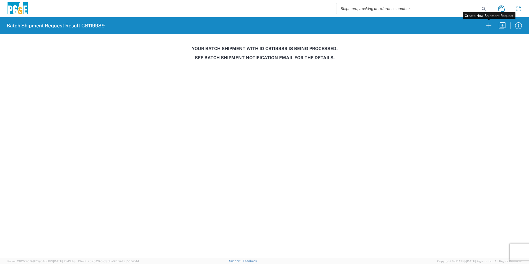
click at [487, 24] on icon "button" at bounding box center [489, 25] width 9 height 9
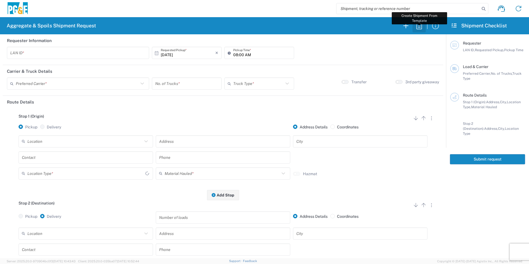
click at [421, 26] on icon "button" at bounding box center [419, 25] width 9 height 9
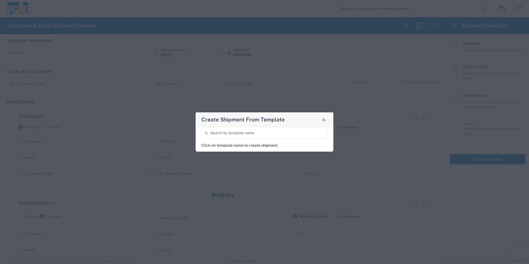
click at [248, 134] on input "search" at bounding box center [267, 133] width 114 height 10
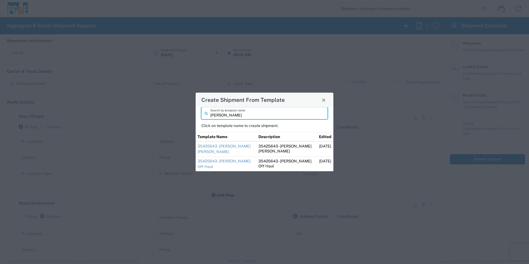
type input "[PERSON_NAME]"
click at [205, 149] on td "35425643 - [PERSON_NAME] [PERSON_NAME]" at bounding box center [226, 148] width 61 height 15
click at [226, 145] on link "35425643 - [PERSON_NAME] [PERSON_NAME]" at bounding box center [224, 149] width 53 height 10
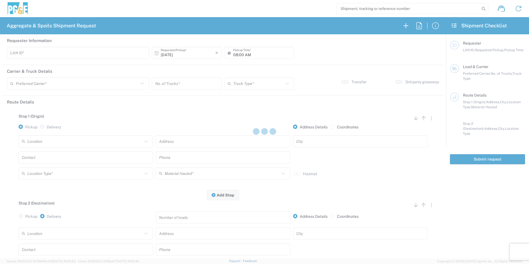
type input "CSGA"
type input "06:30 AM"
type input "[PERSON_NAME] Trucking"
type input "Super Dump"
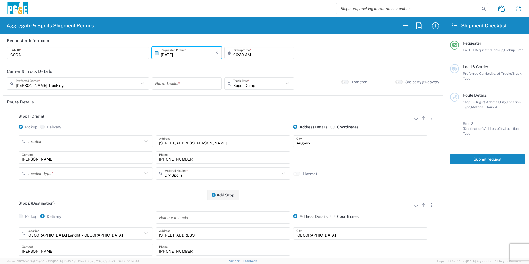
click at [170, 54] on input "[DATE]" at bounding box center [188, 53] width 55 height 10
click at [160, 88] on span "5" at bounding box center [163, 88] width 8 height 8
type input "[DATE]"
click at [180, 82] on input "number" at bounding box center [186, 84] width 63 height 10
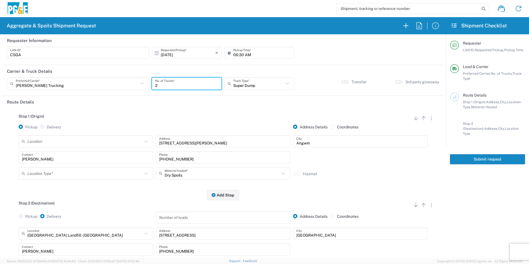
type input "2"
click at [233, 54] on input "06:30 AM" at bounding box center [262, 53] width 58 height 10
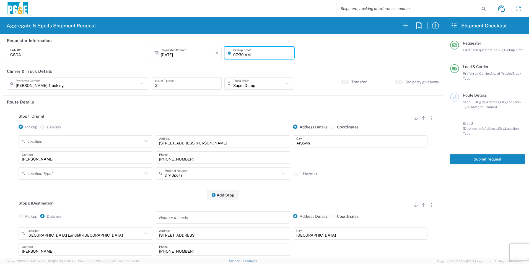
click at [240, 54] on input "07:30 AM" at bounding box center [262, 53] width 58 height 10
type input "07:00 AM"
click at [48, 175] on input "text" at bounding box center [84, 174] width 115 height 10
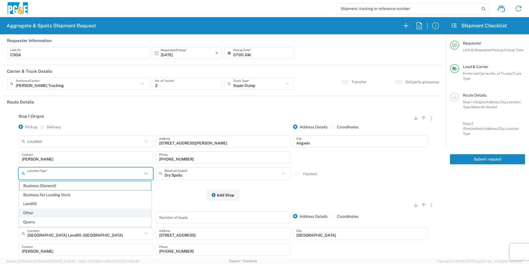
click at [33, 211] on span "Other" at bounding box center [85, 213] width 132 height 9
type input "Other"
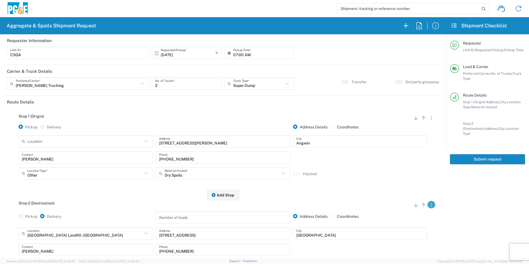
click at [431, 205] on icon "button" at bounding box center [431, 205] width 1 height 4
click at [413, 239] on link "Remove Stop" at bounding box center [404, 239] width 29 height 4
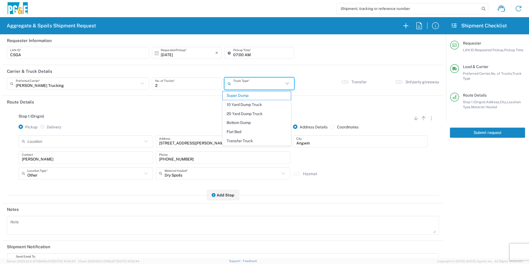
click at [278, 83] on input "text" at bounding box center [258, 84] width 50 height 10
click at [254, 106] on span "10 Yard Dump Truck" at bounding box center [257, 104] width 68 height 9
type input "10 Yard Dump Truck"
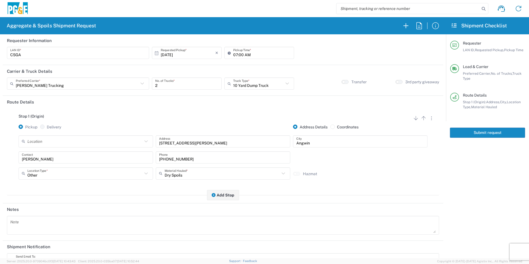
scroll to position [68, 0]
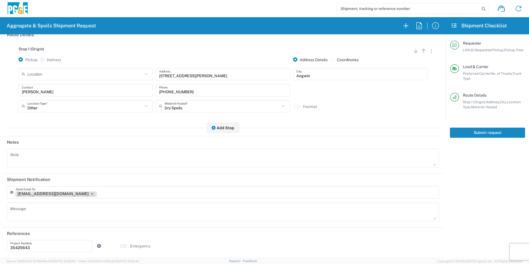
click at [90, 192] on icon "Remove tag" at bounding box center [92, 194] width 4 height 4
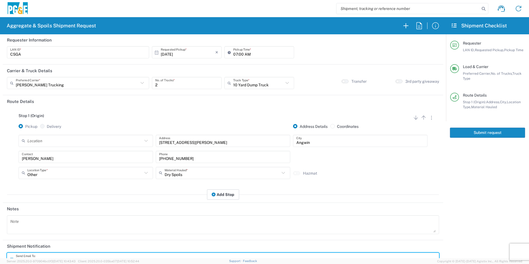
scroll to position [0, 0]
click at [480, 132] on button "Submit request" at bounding box center [487, 133] width 75 height 10
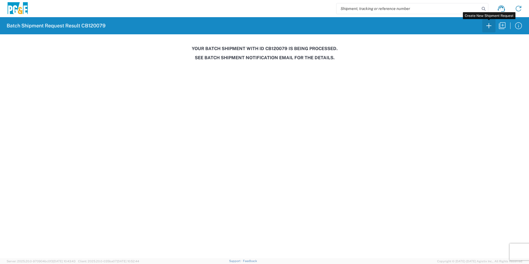
click at [490, 28] on icon "button" at bounding box center [489, 25] width 9 height 9
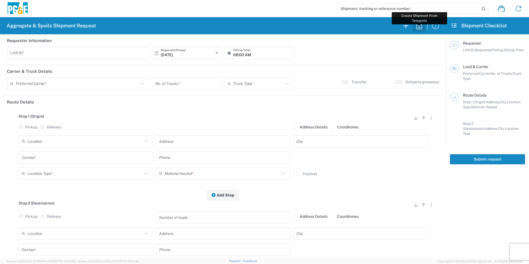
click at [419, 25] on icon "button" at bounding box center [419, 25] width 9 height 9
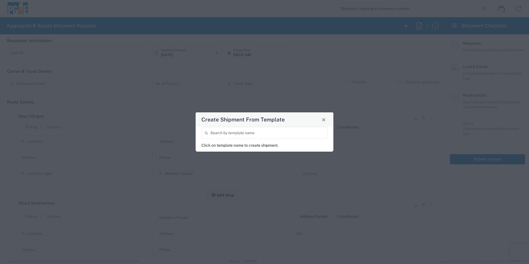
click at [287, 134] on input "search" at bounding box center [267, 133] width 114 height 10
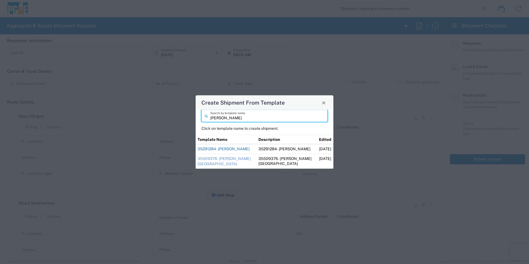
type input "[PERSON_NAME]"
click at [231, 148] on link "35291284 - [PERSON_NAME]" at bounding box center [224, 149] width 52 height 4
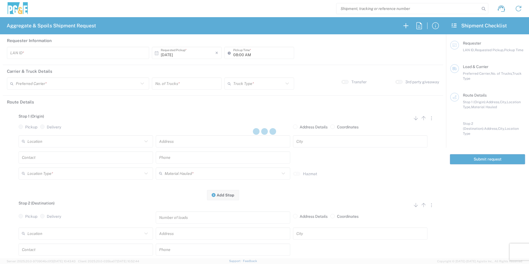
type input "M2BN"
type input "09:00 AM"
type input "North Coast Trucking"
type input "Super Dump"
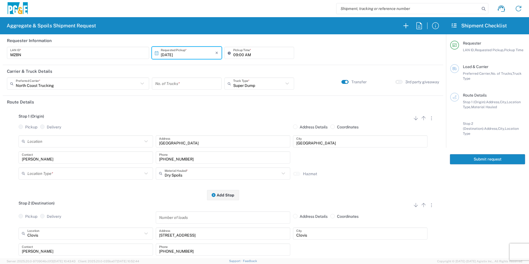
click at [187, 83] on input "number" at bounding box center [186, 84] width 63 height 10
type input "2"
click at [32, 172] on input "text" at bounding box center [84, 174] width 115 height 10
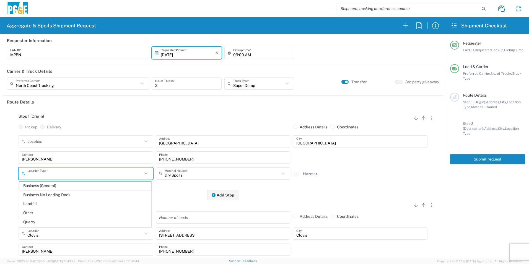
click at [28, 212] on span "Other" at bounding box center [85, 213] width 132 height 9
type input "Other"
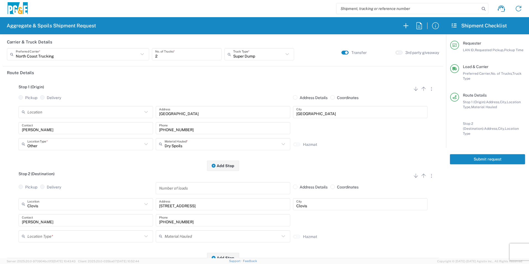
scroll to position [83, 0]
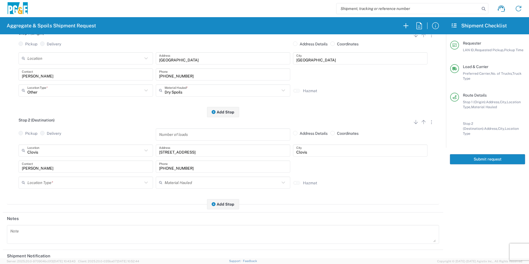
click at [44, 177] on div "Location Type *" at bounding box center [86, 183] width 134 height 12
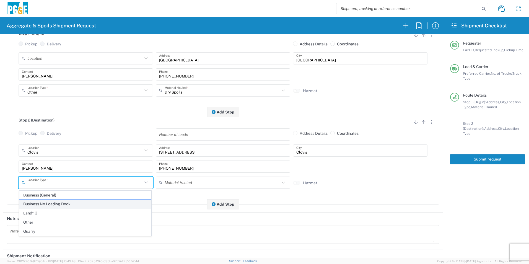
click at [44, 204] on span "Business No Loading Dock" at bounding box center [85, 204] width 132 height 9
type input "Business No Loading Dock"
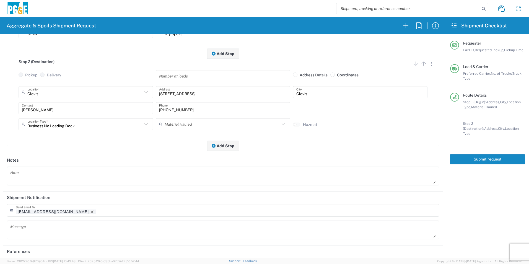
scroll to position [160, 0]
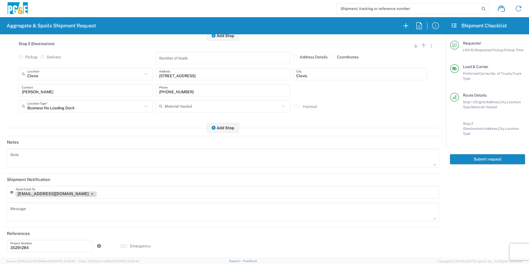
click at [90, 193] on icon "Remove tag" at bounding box center [92, 194] width 4 height 4
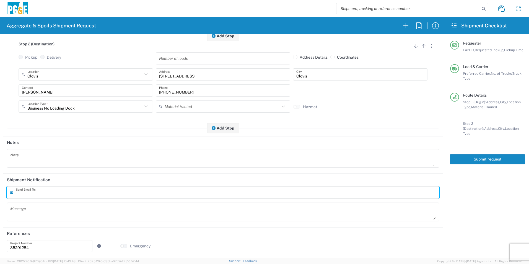
scroll to position [0, 0]
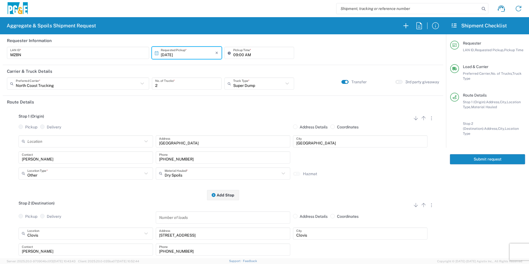
click at [463, 156] on button "Submit request" at bounding box center [487, 159] width 75 height 10
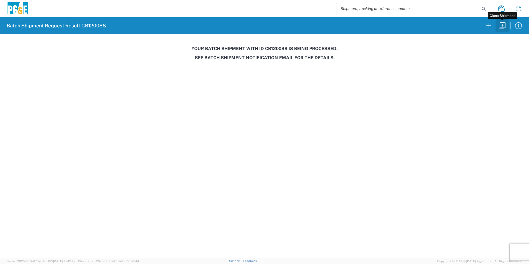
click at [502, 28] on icon "button" at bounding box center [502, 25] width 9 height 9
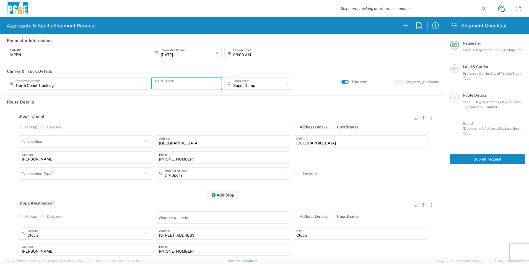
click at [181, 81] on input "number" at bounding box center [186, 84] width 63 height 10
type input "2"
click at [174, 52] on input "[DATE]" at bounding box center [188, 53] width 55 height 10
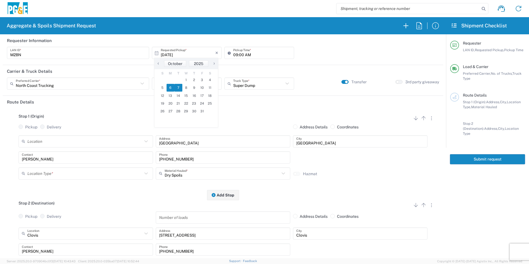
click at [182, 89] on span "7" at bounding box center [178, 88] width 8 height 8
type input "[DATE]"
click at [70, 173] on input "text" at bounding box center [84, 174] width 115 height 10
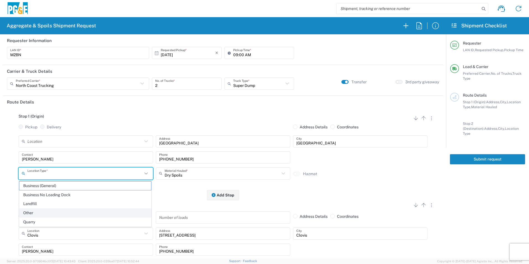
click at [38, 213] on span "Other" at bounding box center [85, 213] width 132 height 9
type input "Other"
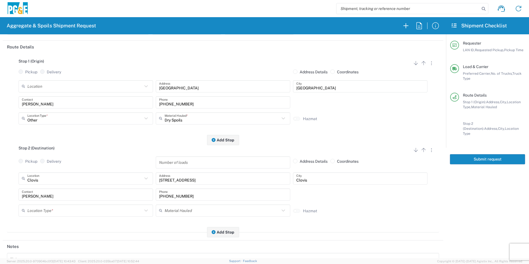
scroll to position [55, 0]
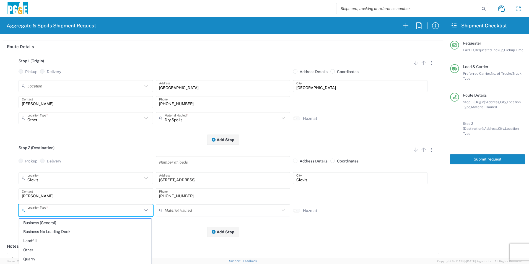
click at [41, 214] on input "text" at bounding box center [84, 210] width 115 height 10
click at [57, 234] on span "Business No Loading Dock" at bounding box center [85, 231] width 132 height 9
type input "Business No Loading Dock"
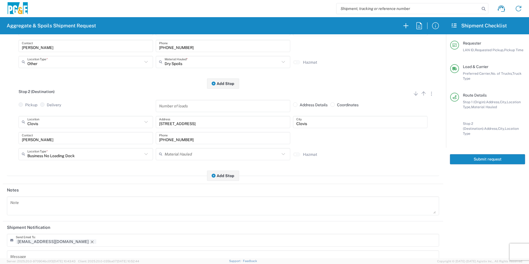
scroll to position [160, 0]
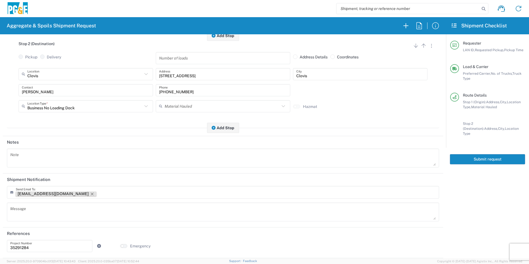
click at [90, 193] on icon "Remove tag" at bounding box center [92, 194] width 4 height 4
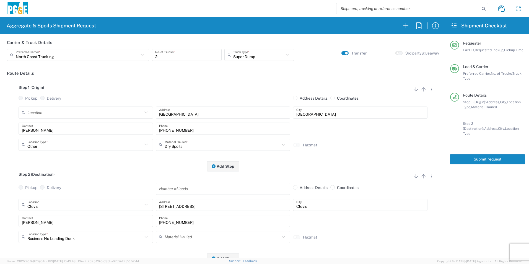
scroll to position [0, 0]
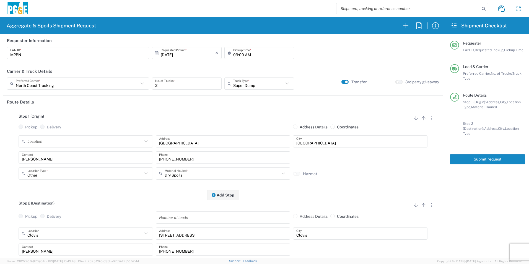
click at [490, 154] on button "Submit request" at bounding box center [487, 159] width 75 height 10
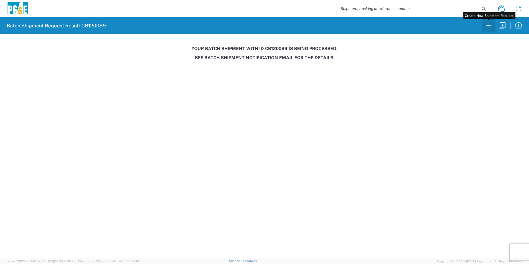
click at [490, 25] on icon "button" at bounding box center [489, 25] width 9 height 9
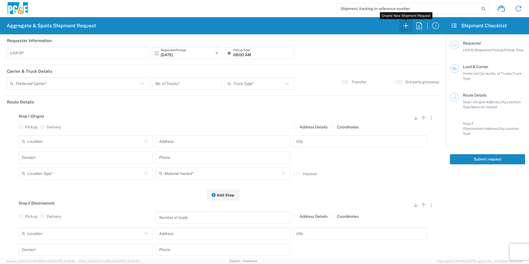
click at [408, 27] on icon "button" at bounding box center [406, 25] width 9 height 9
click at [122, 53] on input "text" at bounding box center [78, 53] width 136 height 10
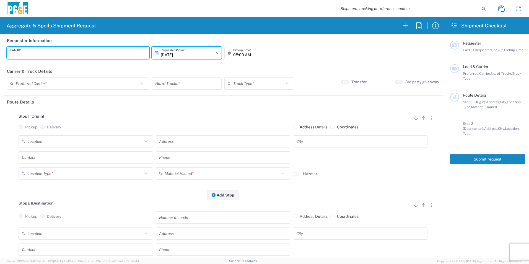
type input "D"
type input "MXPV"
click at [233, 54] on input "08:00 AM" at bounding box center [262, 53] width 58 height 10
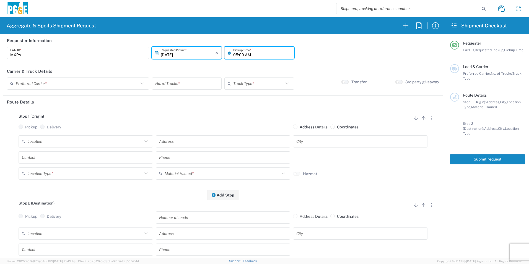
type input "05:00 AM"
click at [55, 82] on input "text" at bounding box center [77, 84] width 123 height 10
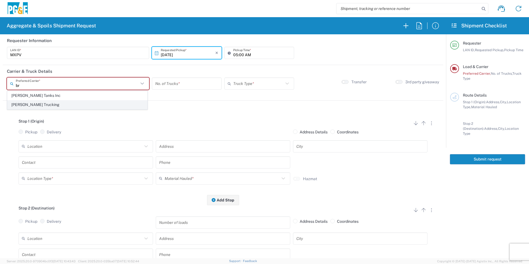
click at [31, 104] on span "[PERSON_NAME] Trucking" at bounding box center [77, 104] width 140 height 9
type input "[PERSON_NAME] Trucking"
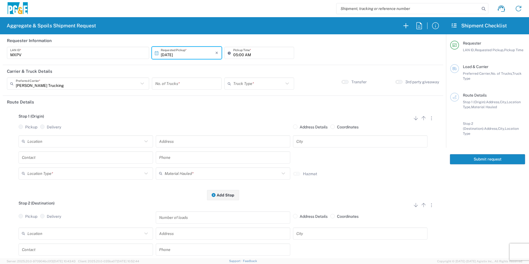
click at [176, 84] on input "number" at bounding box center [186, 84] width 63 height 10
type input "1"
click at [255, 82] on input "text" at bounding box center [258, 84] width 50 height 10
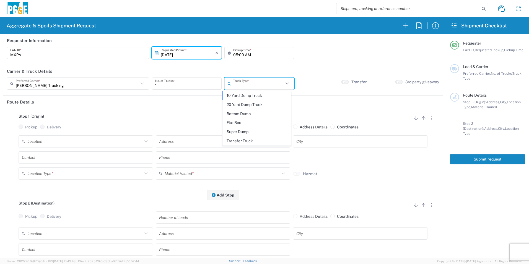
click at [231, 131] on span "Super Dump" at bounding box center [257, 132] width 68 height 9
type input "Super Dump"
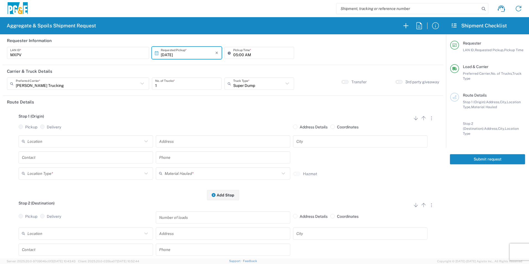
click at [120, 143] on input "text" at bounding box center [84, 141] width 115 height 10
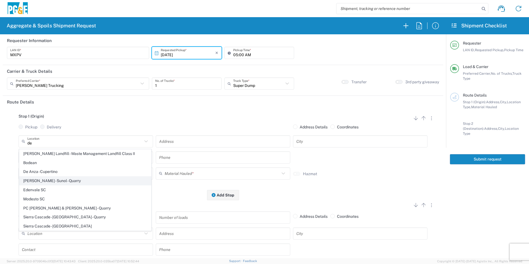
click at [70, 180] on span "[PERSON_NAME] - Sunol - Quarry" at bounding box center [85, 181] width 132 height 9
type input "[PERSON_NAME] - Sunol - Quarry"
type input "[STREET_ADDRESS]"
type input "Sunol"
type input "Quarry"
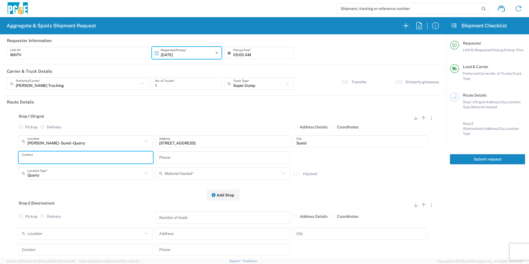
click at [66, 157] on input "text" at bounding box center [86, 157] width 128 height 10
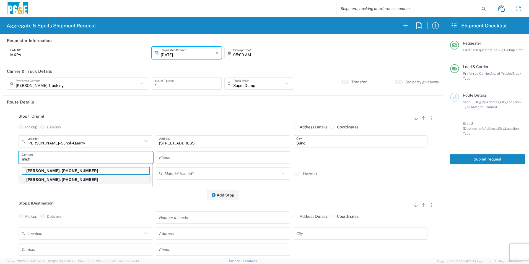
click at [46, 180] on p "[PERSON_NAME], [PHONE_NUMBER]" at bounding box center [85, 179] width 127 height 7
type input "[PERSON_NAME]"
type input "[PHONE_NUMBER]"
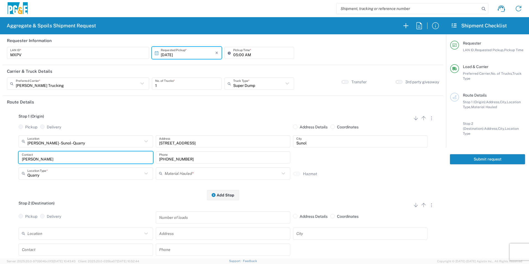
click at [195, 174] on input "text" at bounding box center [222, 174] width 115 height 10
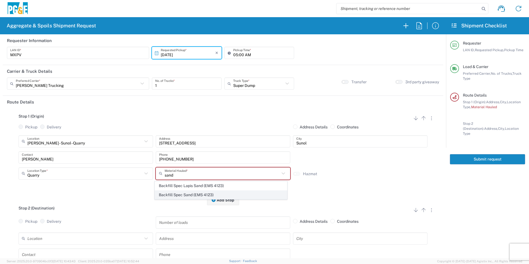
click at [171, 193] on span "Backfill Spec Sand (EMS 4123)" at bounding box center [221, 195] width 132 height 9
type input "Backfill Spec Sand (EMS 4123)"
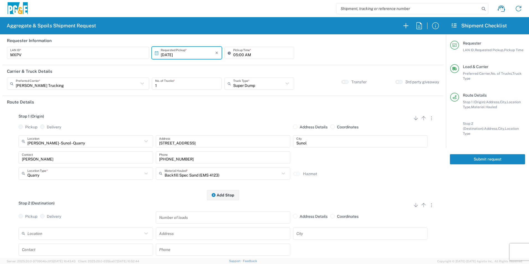
click at [95, 227] on div "Pickup Delivery" at bounding box center [85, 219] width 137 height 16
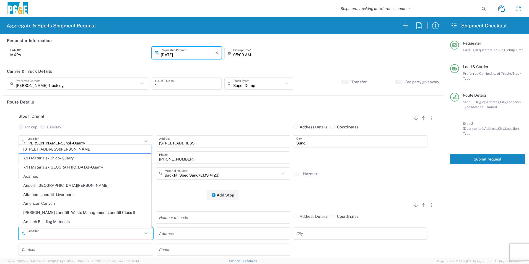
click at [92, 232] on input "text" at bounding box center [84, 234] width 115 height 10
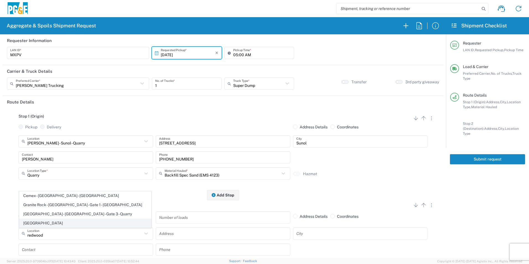
click at [33, 225] on span "[GEOGRAPHIC_DATA]" at bounding box center [85, 223] width 132 height 9
type input "[GEOGRAPHIC_DATA]"
type input "[STREET_ADDRESS]"
type input "[GEOGRAPHIC_DATA]"
type input "Business No Loading Dock"
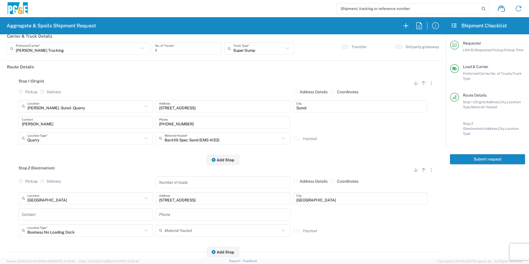
scroll to position [83, 0]
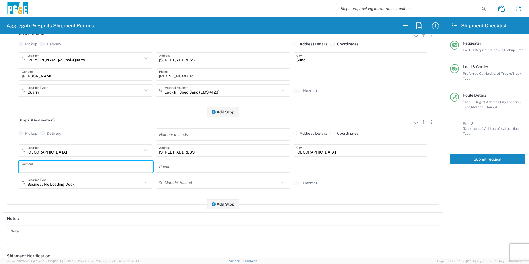
click at [41, 167] on input "text" at bounding box center [86, 167] width 128 height 10
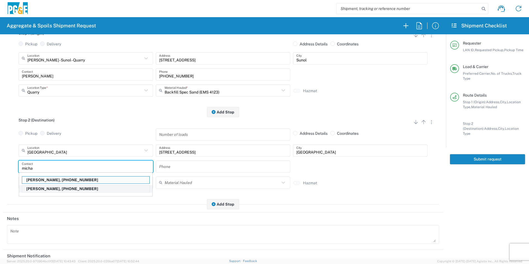
click at [34, 189] on p "[PERSON_NAME], [PHONE_NUMBER]" at bounding box center [85, 188] width 127 height 7
type input "[PERSON_NAME]"
type input "[PHONE_NUMBER]"
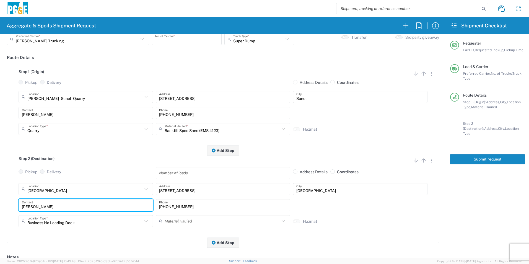
scroll to position [0, 0]
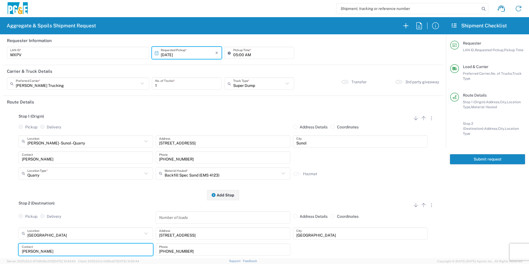
click at [493, 154] on button "Submit request" at bounding box center [487, 159] width 75 height 10
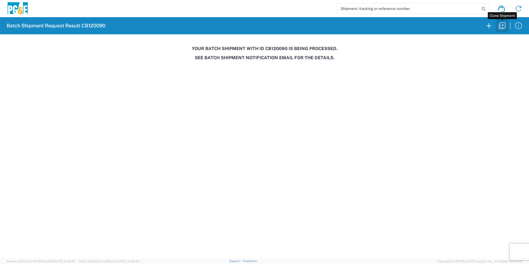
click at [504, 27] on icon "button" at bounding box center [502, 25] width 9 height 9
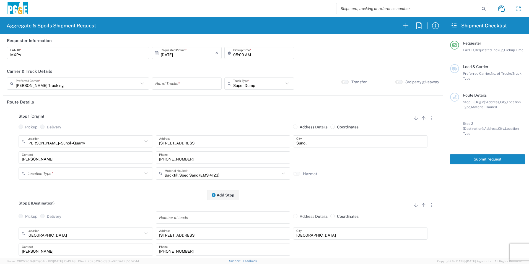
click at [241, 54] on input "05:00 AM" at bounding box center [262, 53] width 58 height 10
click at [240, 55] on input "05:00 AM" at bounding box center [262, 53] width 58 height 10
type input "05:45 AM"
drag, startPoint x: 193, startPoint y: 84, endPoint x: 200, endPoint y: 85, distance: 6.7
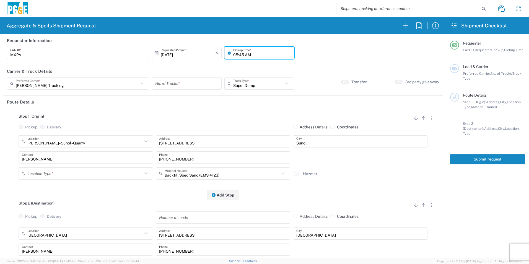
click at [193, 84] on input "number" at bounding box center [186, 84] width 63 height 10
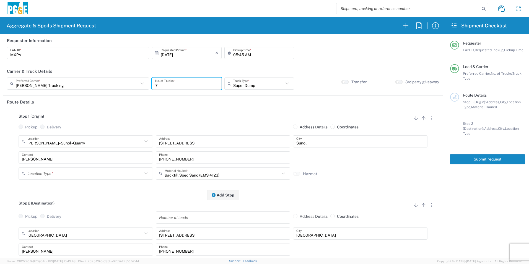
type input "7"
click at [54, 174] on input "text" at bounding box center [84, 174] width 115 height 10
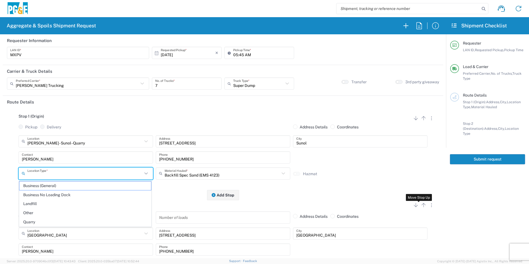
click at [420, 207] on icon "button" at bounding box center [423, 205] width 7 height 7
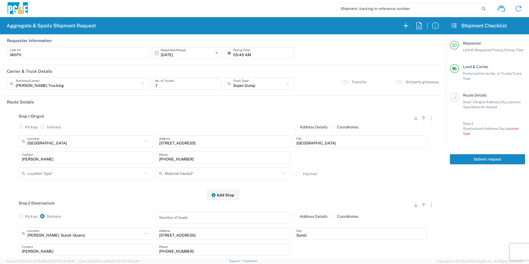
radio input "false"
radio input "true"
click at [44, 172] on input "text" at bounding box center [84, 174] width 115 height 10
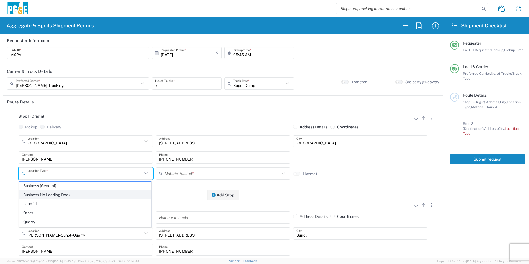
click at [39, 193] on span "Business No Loading Dock" at bounding box center [85, 195] width 132 height 9
type input "Business No Loading Dock"
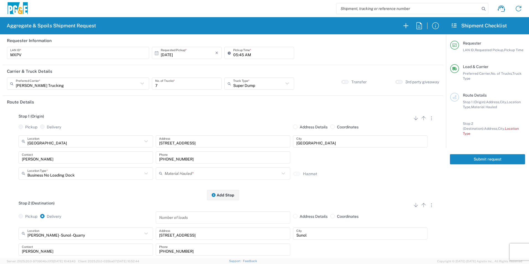
click at [190, 172] on input "text" at bounding box center [222, 174] width 115 height 10
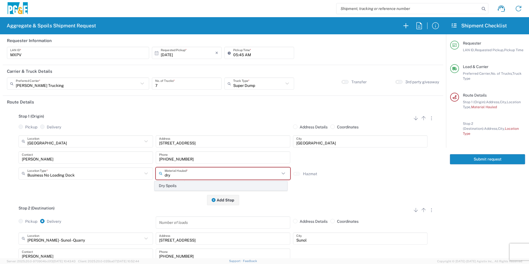
click at [178, 185] on span "Dry Spoils" at bounding box center [221, 186] width 132 height 9
type input "Dry Spoils"
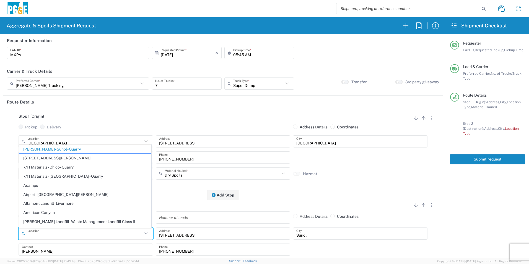
click at [98, 235] on input "text" at bounding box center [84, 234] width 115 height 10
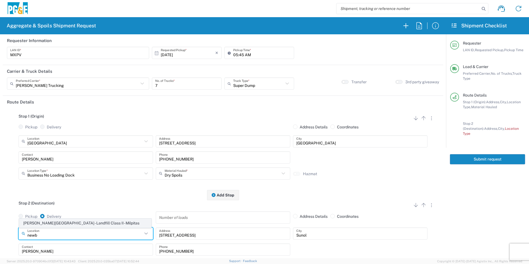
click at [59, 224] on span "[PERSON_NAME][GEOGRAPHIC_DATA] - Landfill Class II - Milpitas" at bounding box center [85, 223] width 132 height 9
type input "[PERSON_NAME][GEOGRAPHIC_DATA] - Landfill Class II - Milpitas"
type input "[STREET_ADDRESS][PERSON_NAME]"
type input "Milpitas"
type input "Landfill"
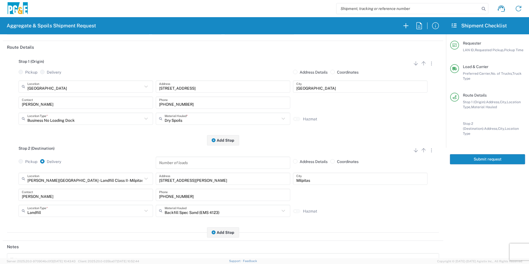
scroll to position [55, 0]
click at [180, 210] on input "text" at bounding box center [222, 210] width 115 height 10
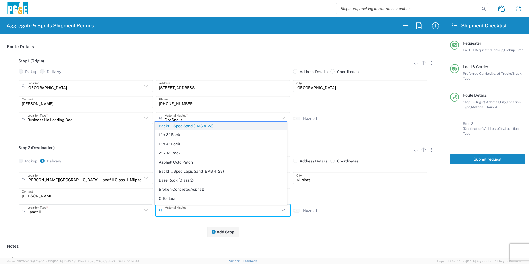
click at [176, 127] on span "Backfill Spec Sand (EMS 4123)" at bounding box center [221, 126] width 132 height 9
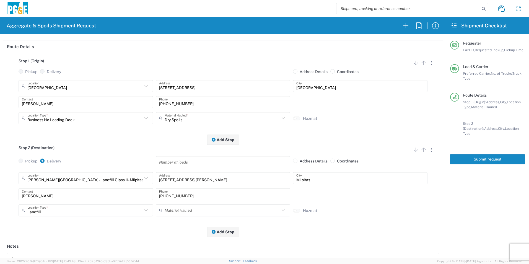
click at [304, 226] on div "Stop 2 (Destination) Add Stop Above Add Stop Below Remove Stop Pickup Delivery …" at bounding box center [223, 186] width 432 height 92
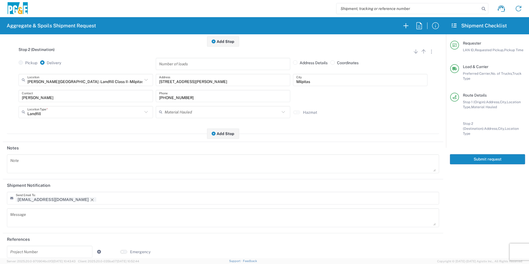
scroll to position [160, 0]
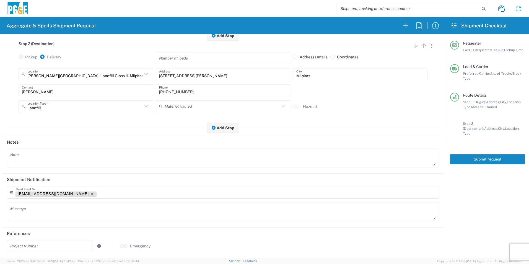
click at [90, 193] on icon "Remove tag" at bounding box center [92, 194] width 4 height 4
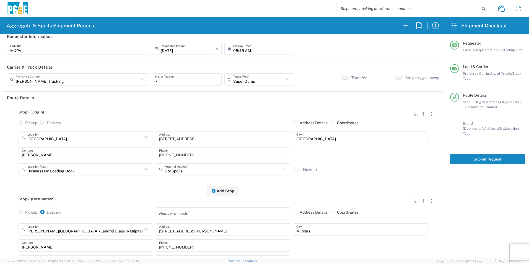
scroll to position [0, 0]
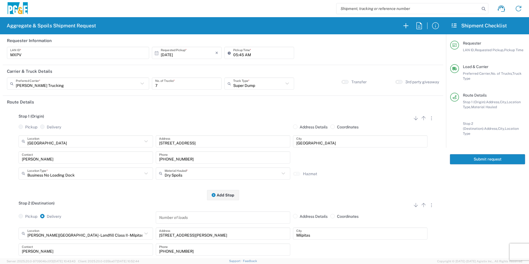
click at [477, 156] on button "Submit request" at bounding box center [487, 159] width 75 height 10
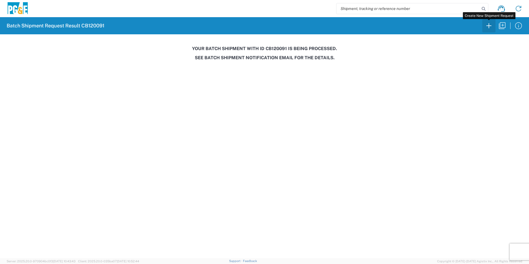
click at [488, 26] on icon "button" at bounding box center [489, 25] width 9 height 9
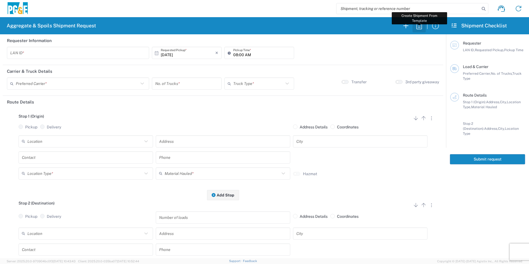
click at [416, 26] on icon "button" at bounding box center [419, 25] width 9 height 9
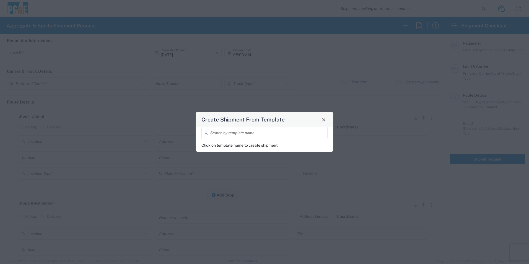
click at [252, 133] on input "search" at bounding box center [267, 133] width 114 height 10
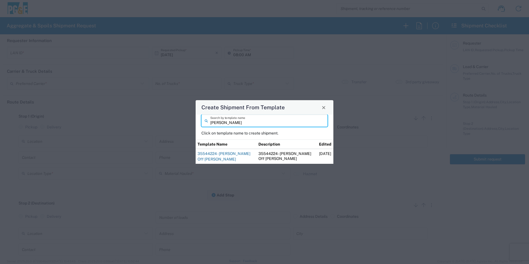
type input "[PERSON_NAME]"
click at [237, 151] on link "35544224 - [PERSON_NAME] Off [PERSON_NAME]" at bounding box center [224, 156] width 53 height 10
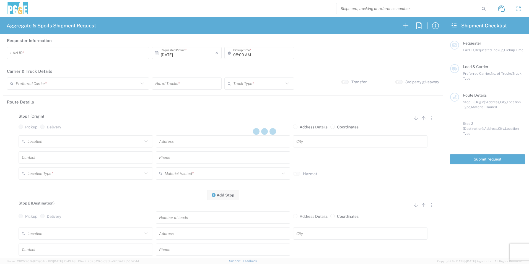
type input "J4TN"
type input "04:15 AM"
type input "[PERSON_NAME] & Sons Trucking, Inc"
type input "Super Dump"
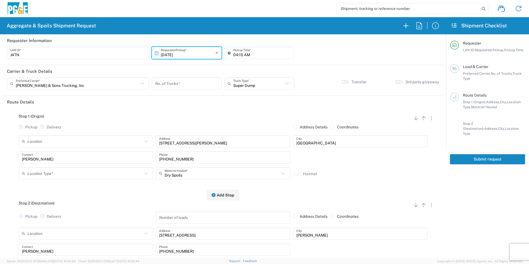
click at [173, 49] on input "[DATE]" at bounding box center [188, 53] width 55 height 10
drag, startPoint x: 164, startPoint y: 86, endPoint x: 210, endPoint y: 79, distance: 46.8
click at [210, 79] on span "4" at bounding box center [210, 80] width 8 height 8
type input "[DATE]"
click at [183, 81] on input "number" at bounding box center [186, 84] width 63 height 10
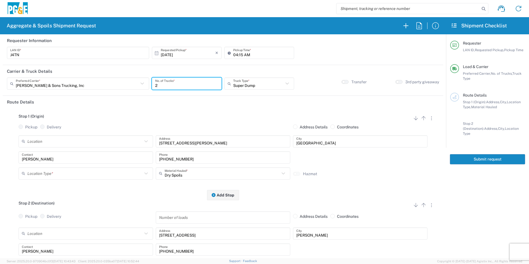
type input "2"
click at [63, 170] on input "text" at bounding box center [84, 174] width 115 height 10
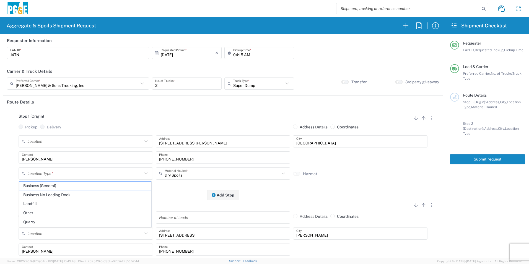
click at [56, 185] on span "Business (General)" at bounding box center [85, 186] width 132 height 9
type input "Business (General)"
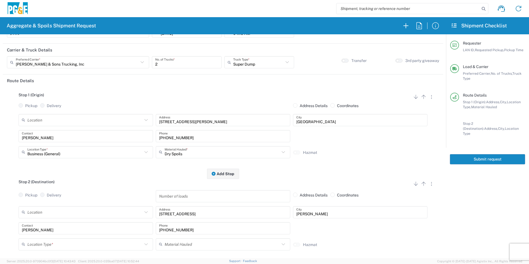
scroll to position [83, 0]
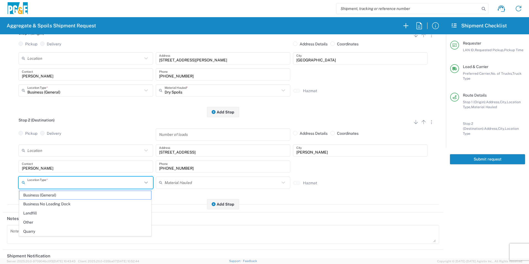
click at [42, 185] on input "text" at bounding box center [84, 183] width 115 height 10
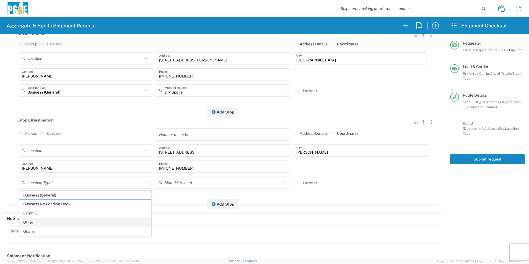
click at [36, 222] on span "Other" at bounding box center [85, 222] width 132 height 9
type input "Other"
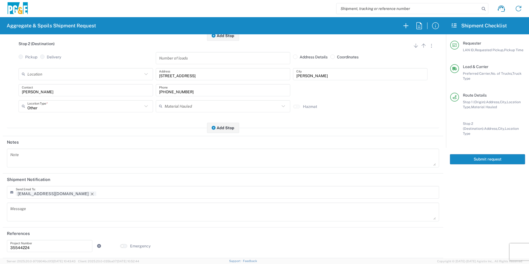
scroll to position [160, 0]
click at [91, 193] on icon "Remove tag" at bounding box center [92, 194] width 3 height 3
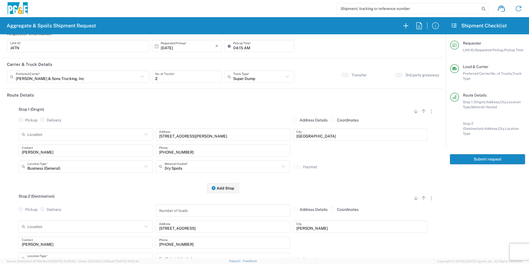
scroll to position [0, 0]
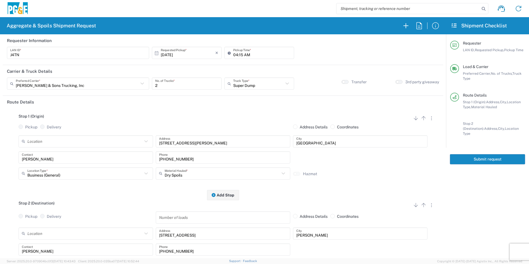
click at [501, 156] on button "Submit request" at bounding box center [487, 159] width 75 height 10
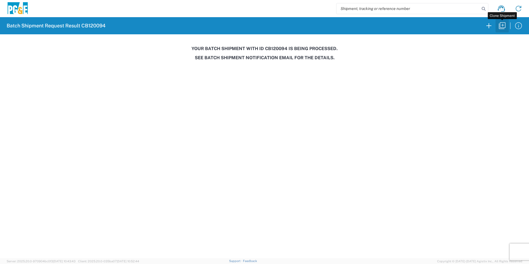
click at [503, 26] on icon "button" at bounding box center [502, 25] width 7 height 7
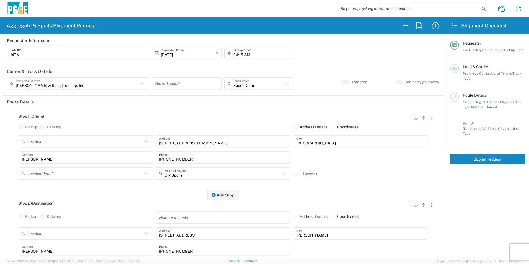
click at [176, 84] on input "number" at bounding box center [186, 84] width 63 height 10
type input "2"
click at [69, 143] on input "text" at bounding box center [84, 141] width 115 height 10
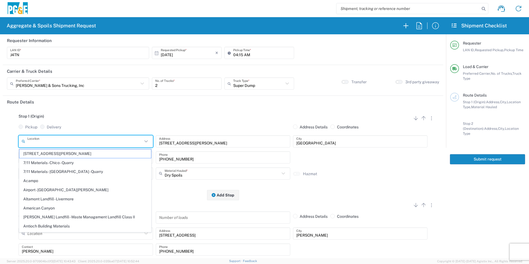
click at [172, 128] on div at bounding box center [222, 130] width 137 height 11
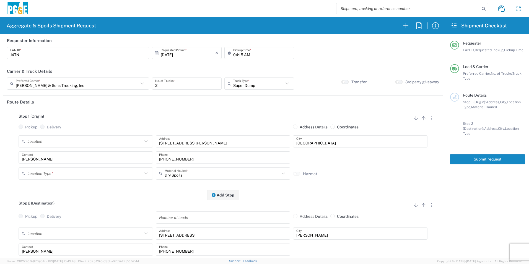
click at [59, 169] on div "Location Type *" at bounding box center [86, 173] width 134 height 12
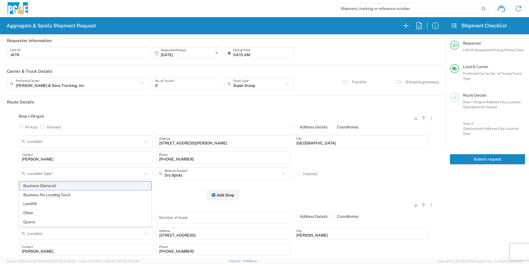
click at [34, 186] on span "Business (General)" at bounding box center [85, 186] width 132 height 9
type input "Business (General)"
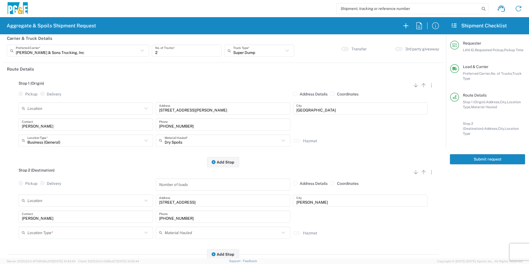
scroll to position [83, 0]
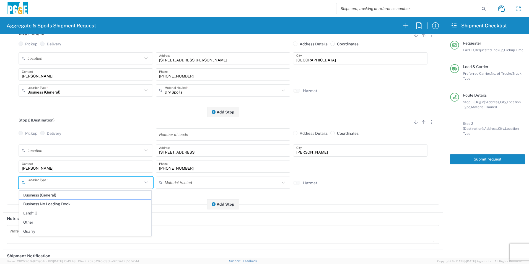
click at [57, 183] on input "text" at bounding box center [84, 183] width 115 height 10
click at [35, 219] on span "Other" at bounding box center [85, 222] width 132 height 9
type input "Other"
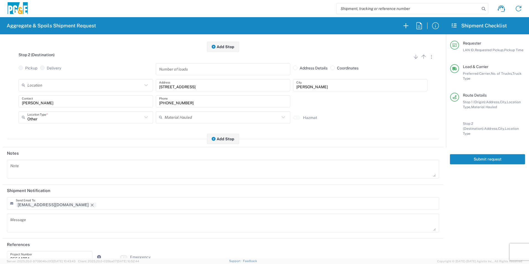
scroll to position [160, 0]
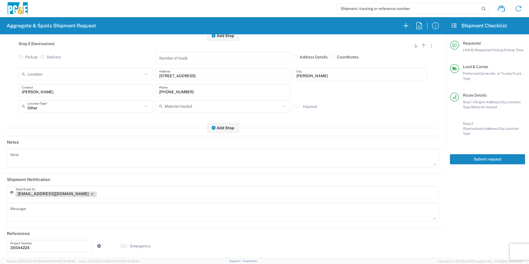
click at [90, 192] on icon "Remove tag" at bounding box center [92, 194] width 4 height 4
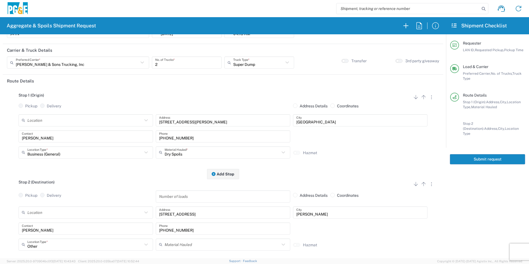
scroll to position [0, 0]
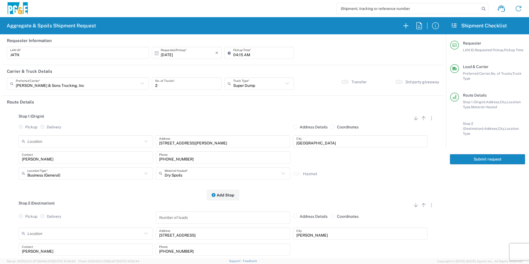
click at [459, 156] on button "Submit request" at bounding box center [487, 159] width 75 height 10
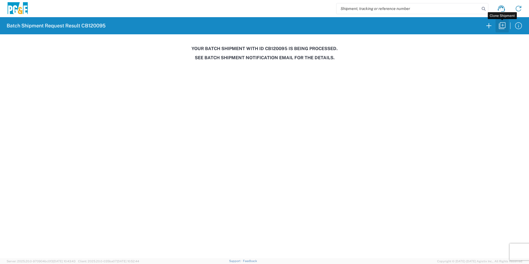
click at [504, 23] on icon "button" at bounding box center [502, 25] width 7 height 7
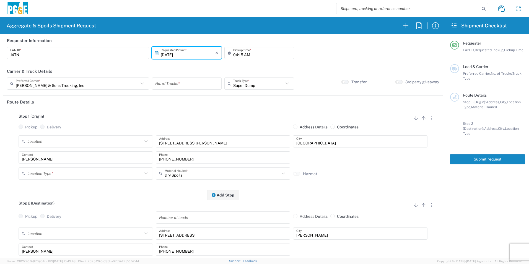
click at [170, 53] on input "[DATE]" at bounding box center [188, 53] width 55 height 10
click at [181, 89] on span "7" at bounding box center [178, 88] width 8 height 8
type input "[DATE]"
click at [191, 86] on input "number" at bounding box center [186, 84] width 63 height 10
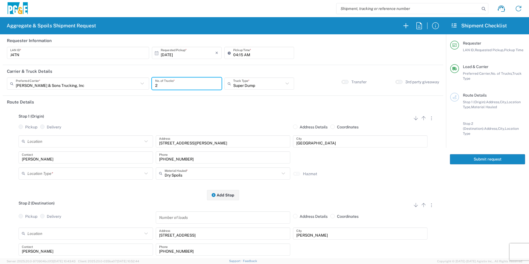
type input "2"
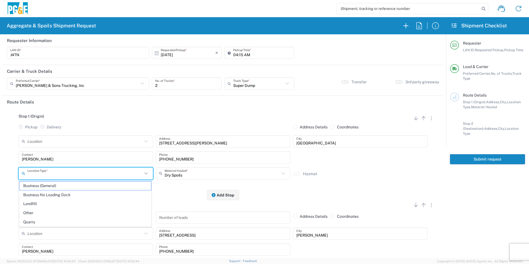
click at [48, 172] on input "text" at bounding box center [84, 174] width 115 height 10
click at [49, 183] on span "Business (General)" at bounding box center [85, 186] width 132 height 9
type input "Business (General)"
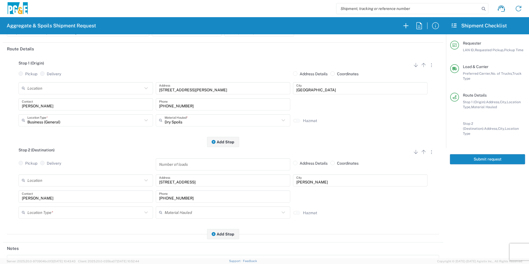
scroll to position [55, 0]
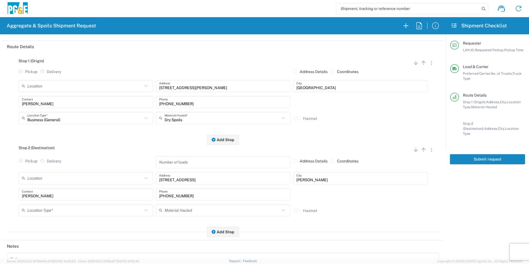
click at [56, 210] on input "text" at bounding box center [84, 210] width 115 height 10
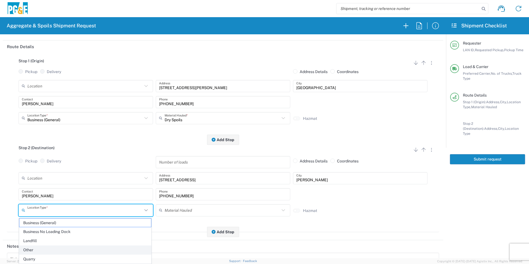
click at [42, 249] on span "Other" at bounding box center [85, 250] width 132 height 9
type input "Other"
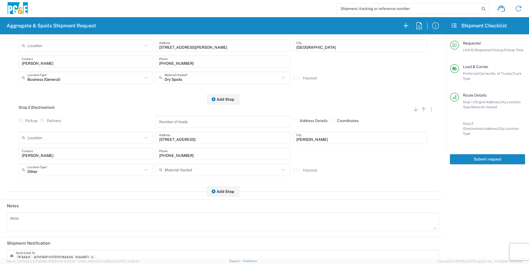
scroll to position [138, 0]
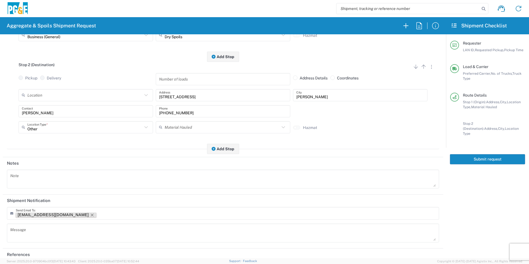
click at [90, 216] on icon "Remove tag" at bounding box center [92, 215] width 4 height 4
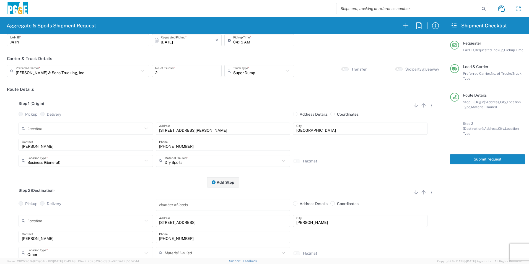
scroll to position [0, 0]
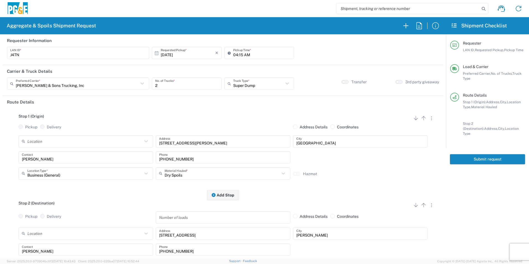
click at [471, 156] on button "Submit request" at bounding box center [487, 159] width 75 height 10
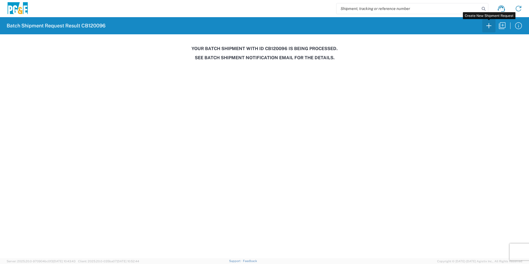
click at [486, 27] on icon "button" at bounding box center [489, 25] width 9 height 9
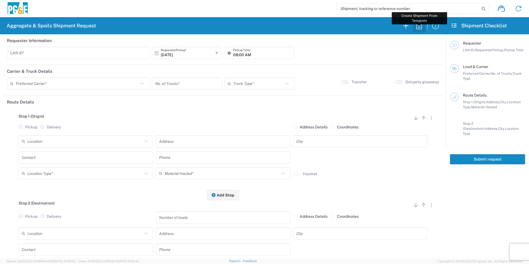
click at [420, 27] on icon "button" at bounding box center [419, 25] width 6 height 7
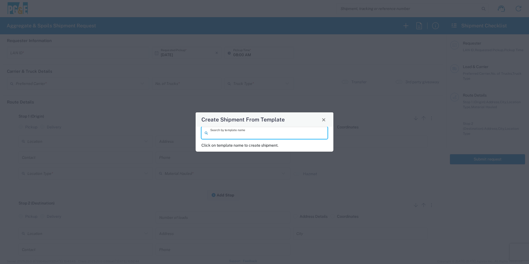
click at [251, 132] on input "search" at bounding box center [267, 133] width 114 height 10
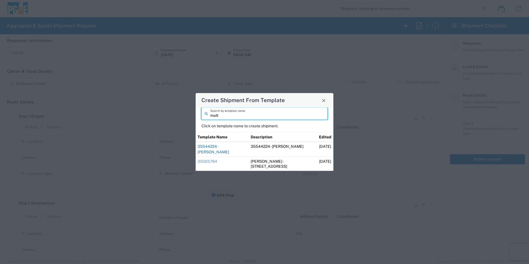
type input "matt"
click at [229, 152] on link "35544224 - [PERSON_NAME]" at bounding box center [214, 149] width 32 height 10
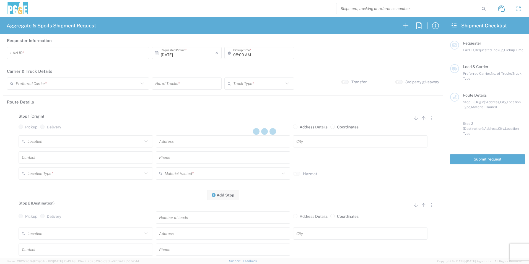
type input "M0BB"
type input "04:15 AM"
type input "[PERSON_NAME] & Sons Trucking, Inc"
type input "Super Dump"
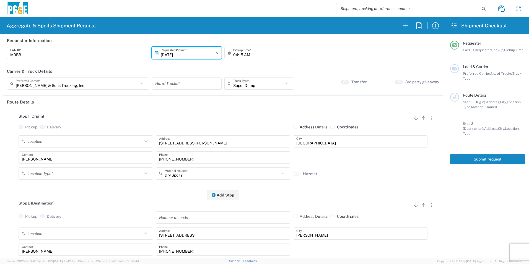
click at [190, 83] on input "number" at bounding box center [186, 84] width 63 height 10
type input "2"
click at [172, 54] on input "[DATE]" at bounding box center [188, 53] width 55 height 10
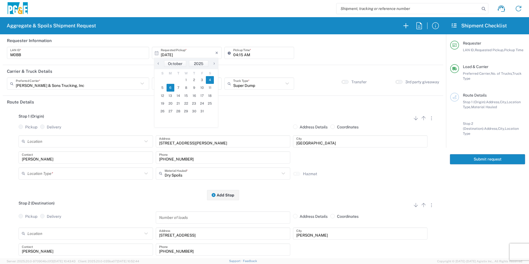
click at [211, 81] on span "4" at bounding box center [210, 80] width 8 height 8
type input "[DATE]"
click at [86, 173] on input "text" at bounding box center [84, 174] width 115 height 10
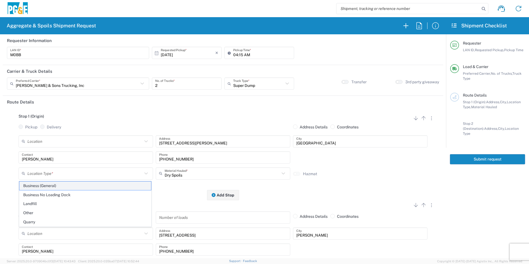
click at [62, 188] on span "Business (General)" at bounding box center [85, 186] width 132 height 9
type input "Business (General)"
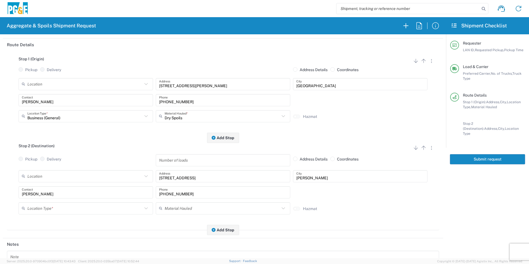
scroll to position [138, 0]
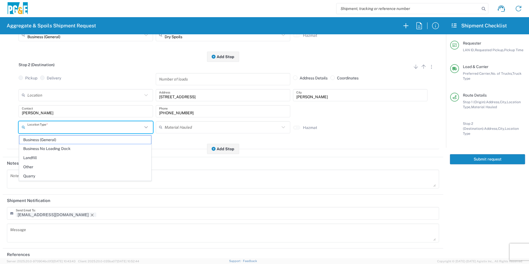
click at [51, 128] on input "text" at bounding box center [84, 127] width 115 height 10
click at [37, 165] on span "Other" at bounding box center [85, 167] width 132 height 9
type input "Other"
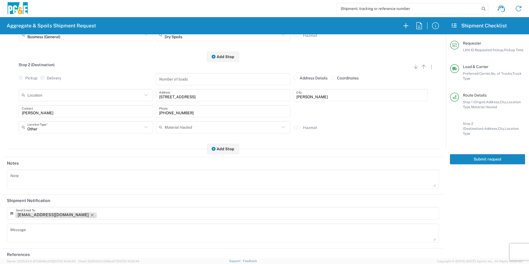
click at [90, 214] on icon "Remove tag" at bounding box center [92, 215] width 4 height 4
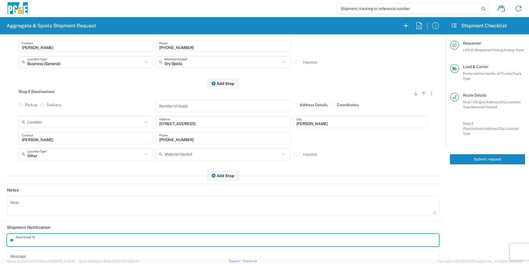
scroll to position [0, 0]
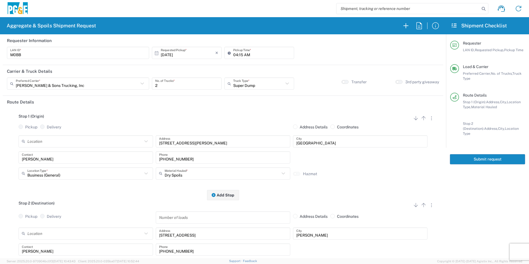
click at [475, 154] on button "Submit request" at bounding box center [487, 159] width 75 height 10
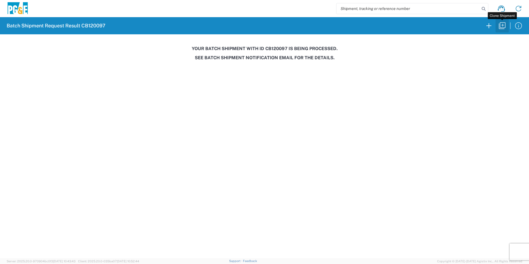
click at [500, 27] on icon "button" at bounding box center [502, 25] width 7 height 7
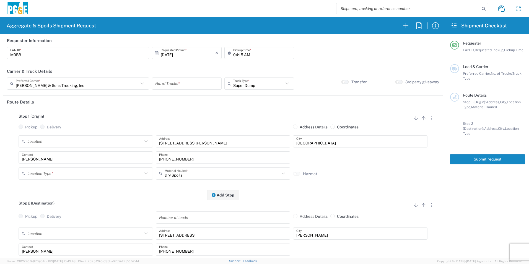
click at [168, 82] on input "number" at bounding box center [186, 84] width 63 height 10
type input "2"
click at [76, 170] on input "text" at bounding box center [84, 174] width 115 height 10
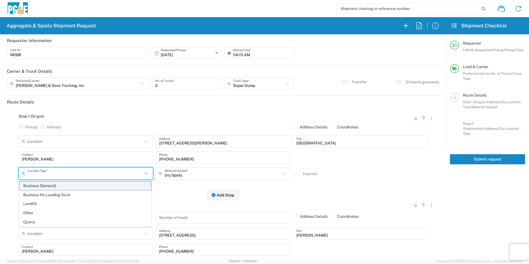
click at [46, 187] on span "Business (General)" at bounding box center [85, 186] width 132 height 9
type input "Business (General)"
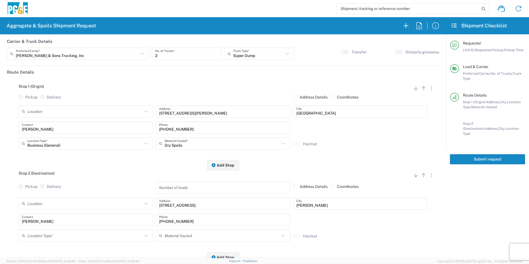
scroll to position [55, 0]
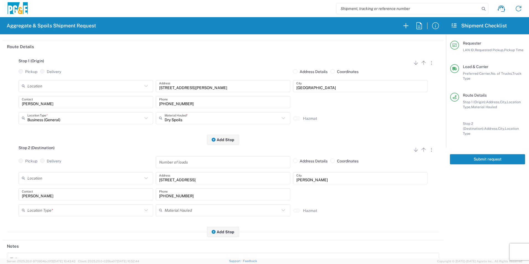
click at [35, 208] on input "text" at bounding box center [84, 210] width 115 height 10
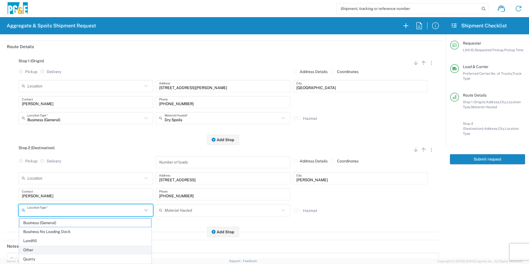
click at [27, 250] on span "Other" at bounding box center [85, 250] width 132 height 9
type input "Other"
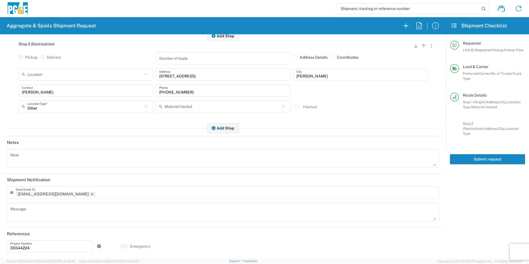
scroll to position [160, 0]
click at [90, 193] on icon "Remove tag" at bounding box center [92, 194] width 4 height 4
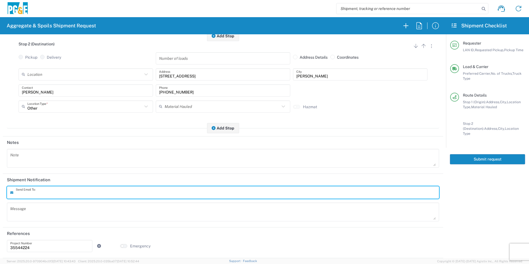
scroll to position [0, 0]
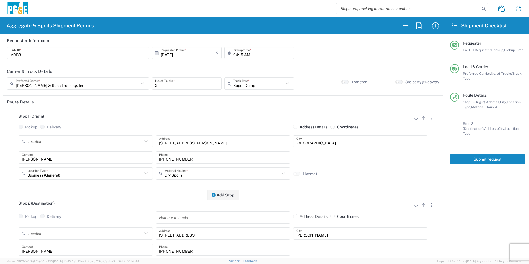
click at [481, 154] on button "Submit request" at bounding box center [487, 159] width 75 height 10
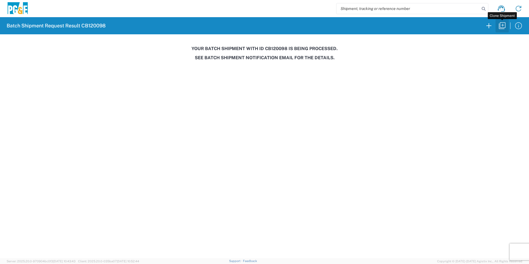
click at [503, 27] on icon "button" at bounding box center [502, 25] width 9 height 9
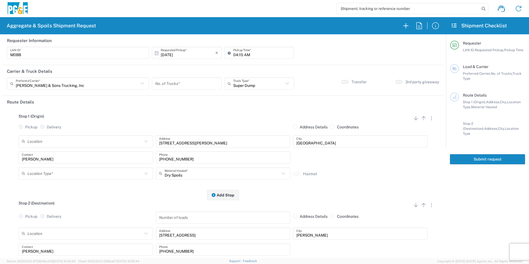
click at [169, 53] on input "[DATE]" at bounding box center [188, 53] width 55 height 10
click at [181, 88] on span "7" at bounding box center [178, 88] width 8 height 8
type input "[DATE]"
click at [182, 82] on input "number" at bounding box center [186, 84] width 63 height 10
type input "2"
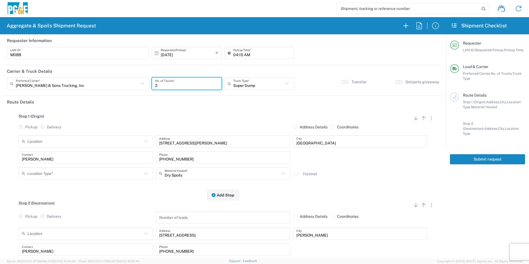
click at [65, 170] on input "text" at bounding box center [84, 174] width 115 height 10
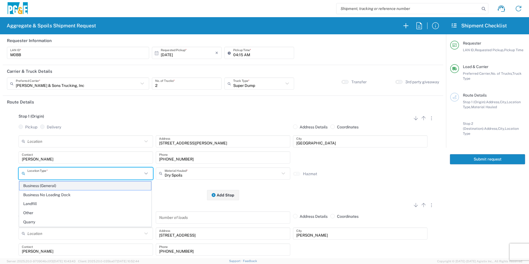
click at [54, 187] on span "Business (General)" at bounding box center [85, 186] width 132 height 9
type input "Business (General)"
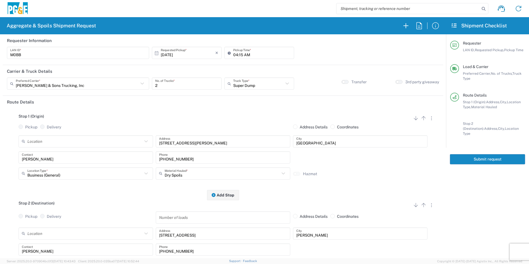
scroll to position [138, 0]
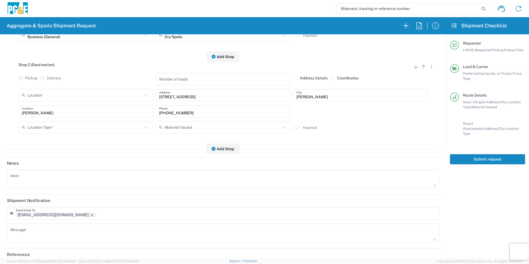
click at [46, 126] on input "text" at bounding box center [84, 127] width 115 height 10
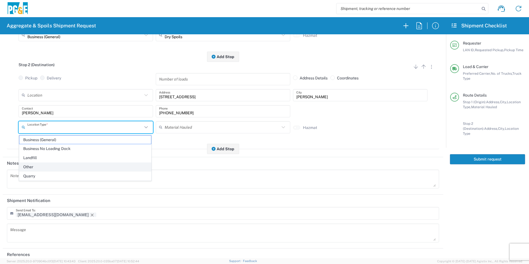
click at [37, 165] on span "Other" at bounding box center [85, 167] width 132 height 9
type input "Other"
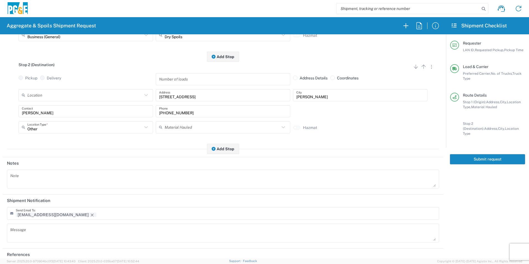
drag, startPoint x: 53, startPoint y: 216, endPoint x: 92, endPoint y: 196, distance: 42.8
click at [90, 215] on icon "Remove tag" at bounding box center [92, 215] width 4 height 4
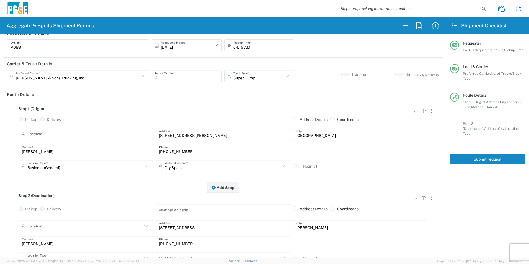
scroll to position [0, 0]
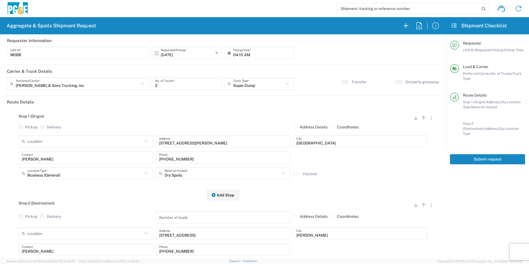
click at [475, 156] on button "Submit request" at bounding box center [487, 159] width 75 height 10
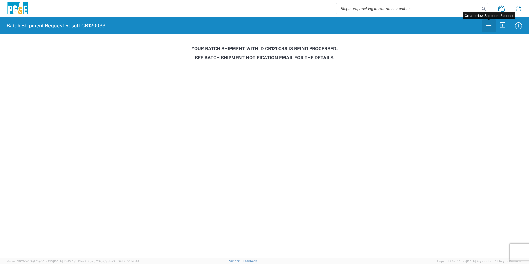
click at [490, 26] on icon "button" at bounding box center [489, 25] width 9 height 9
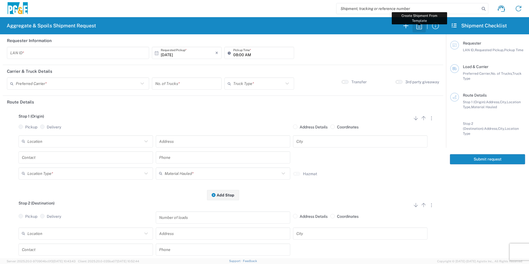
click at [416, 28] on icon "button" at bounding box center [419, 25] width 9 height 9
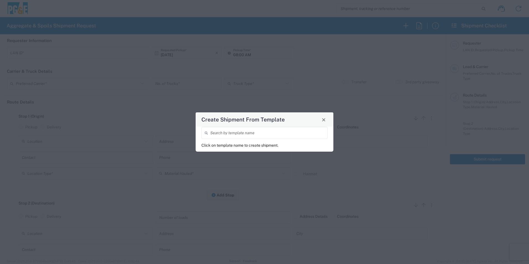
click at [230, 139] on div "Search by template name" at bounding box center [264, 133] width 126 height 12
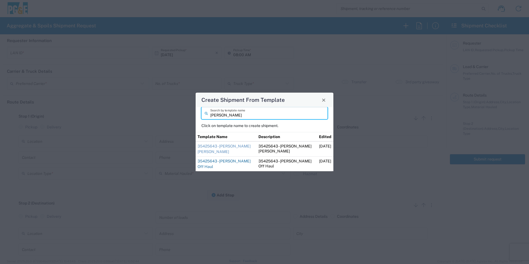
type input "[PERSON_NAME]"
click at [221, 162] on link "35425643 - [PERSON_NAME] Off Haul" at bounding box center [224, 164] width 53 height 10
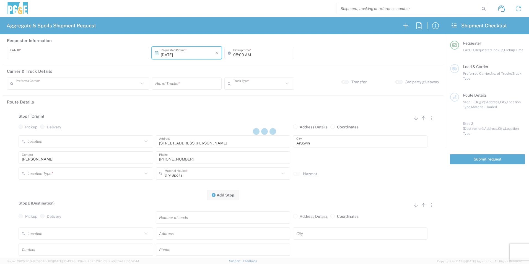
type input "CSGA"
type input "07:00 AM"
type input "[PERSON_NAME] Trucking"
type input "10 Yard Dump Truck"
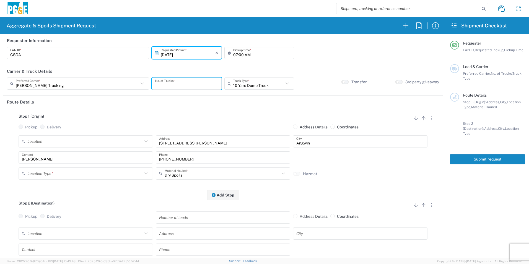
click at [168, 84] on input "number" at bounding box center [186, 84] width 63 height 10
type input "2"
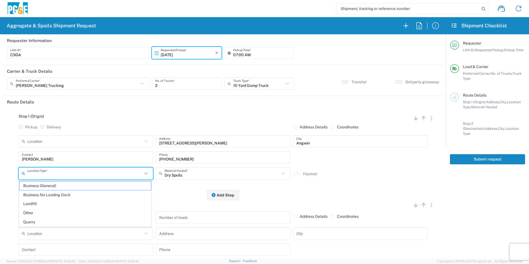
click at [75, 173] on input "text" at bounding box center [84, 174] width 115 height 10
click at [34, 210] on span "Other" at bounding box center [85, 213] width 132 height 9
type input "Other"
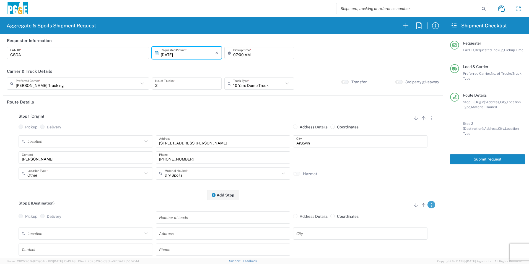
click at [431, 205] on icon "button" at bounding box center [431, 205] width 1 height 4
click at [412, 238] on link "Remove Stop" at bounding box center [404, 239] width 29 height 4
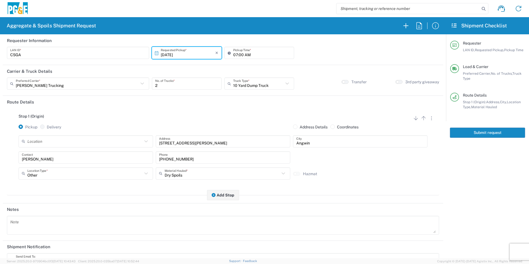
drag, startPoint x: 491, startPoint y: 131, endPoint x: 497, endPoint y: 137, distance: 8.2
click at [490, 131] on button "Submit request" at bounding box center [487, 133] width 75 height 10
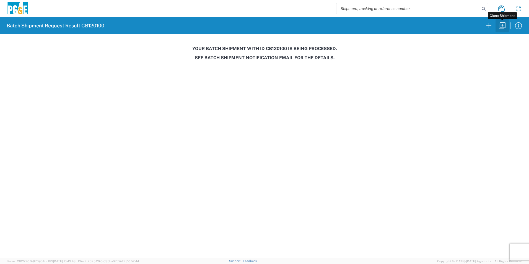
click at [501, 26] on icon "button" at bounding box center [502, 25] width 9 height 9
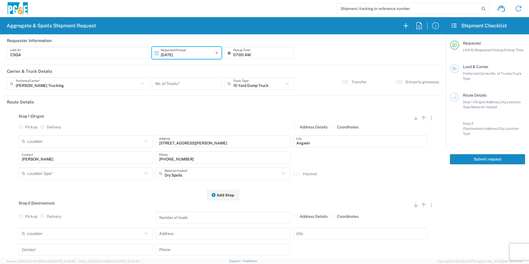
click at [169, 54] on input "[DATE]" at bounding box center [188, 53] width 55 height 10
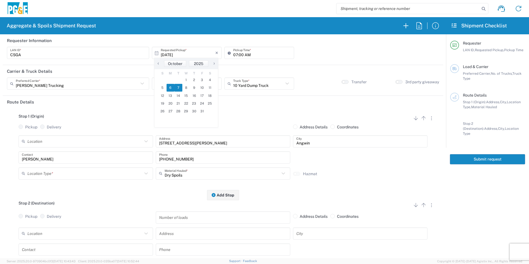
click at [180, 89] on span "7" at bounding box center [178, 88] width 8 height 8
type input "[DATE]"
click at [179, 87] on input "number" at bounding box center [186, 84] width 63 height 10
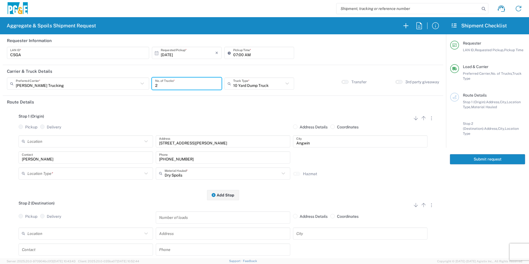
type input "2"
click at [55, 177] on input "text" at bounding box center [84, 174] width 115 height 10
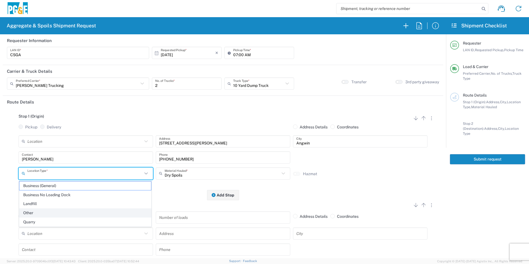
click at [32, 211] on span "Other" at bounding box center [85, 213] width 132 height 9
type input "Other"
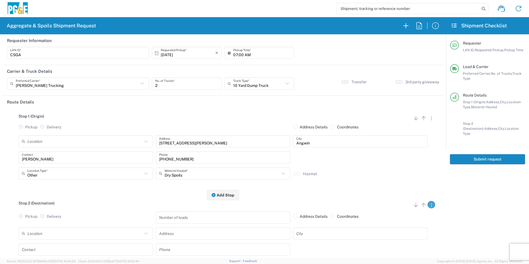
click at [431, 205] on icon "button" at bounding box center [431, 205] width 1 height 4
click at [404, 239] on link "Remove Stop" at bounding box center [404, 239] width 29 height 4
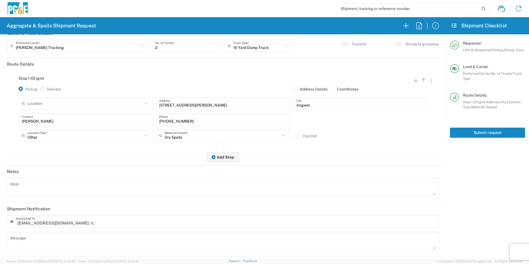
scroll to position [68, 0]
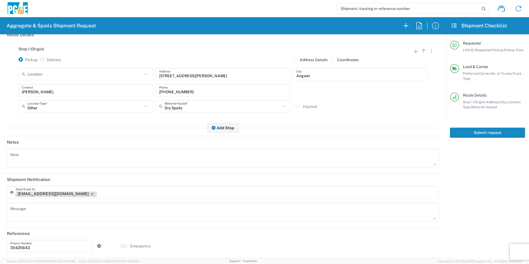
click at [91, 194] on icon "Remove tag" at bounding box center [92, 194] width 3 height 3
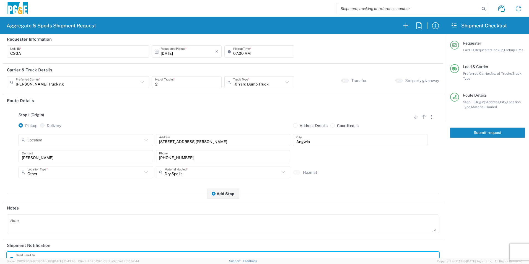
scroll to position [0, 0]
click at [493, 135] on button "Submit request" at bounding box center [487, 133] width 75 height 10
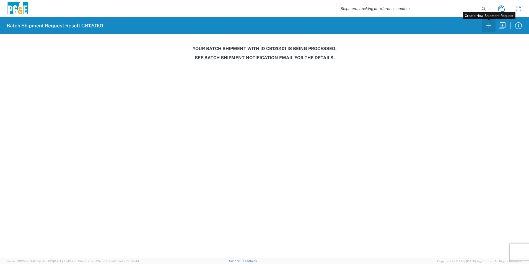
click at [489, 25] on icon "button" at bounding box center [489, 25] width 9 height 9
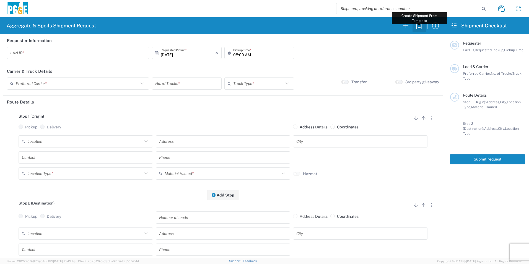
click at [421, 26] on icon "button" at bounding box center [419, 25] width 9 height 9
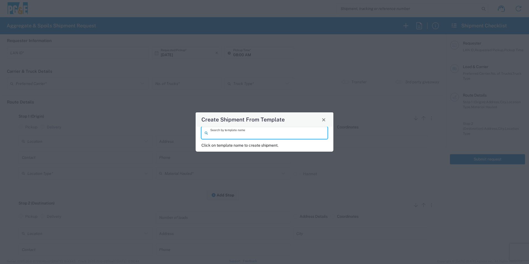
click at [317, 131] on input "search" at bounding box center [267, 133] width 114 height 10
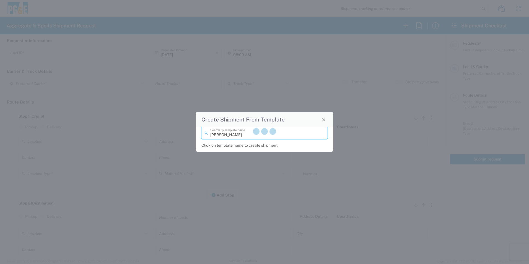
type input "[PERSON_NAME]"
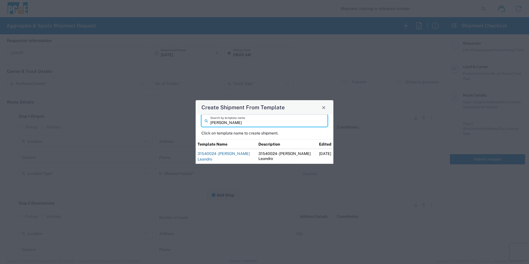
click at [215, 154] on link "31540024 - [PERSON_NAME] Leandro" at bounding box center [224, 156] width 52 height 10
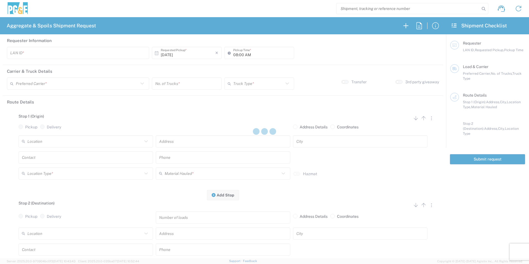
type input "VNL5"
type input "09:00 AM"
type input "MAG Trucking"
type input "Super Dump"
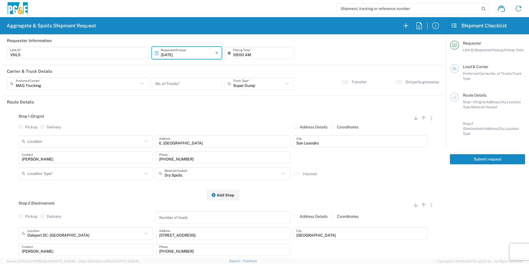
click at [170, 54] on input "[DATE]" at bounding box center [188, 53] width 55 height 10
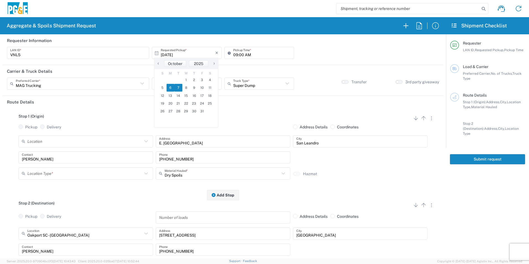
click at [177, 88] on span "7" at bounding box center [178, 88] width 8 height 8
type input "[DATE]"
click at [180, 88] on input "number" at bounding box center [186, 84] width 63 height 10
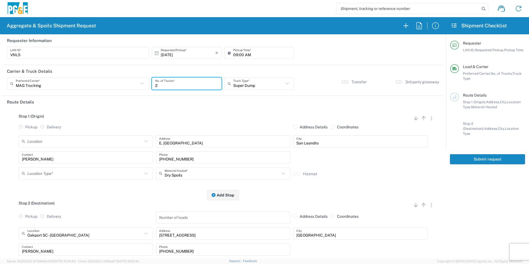
type input "2"
click at [233, 55] on input "09:00 AM" at bounding box center [262, 53] width 58 height 10
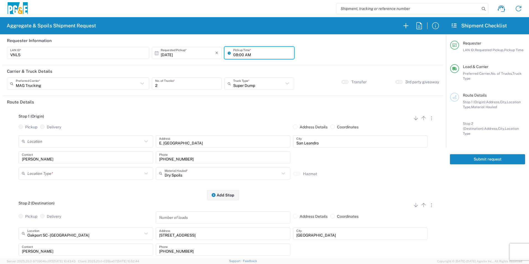
type input "08:00 AM"
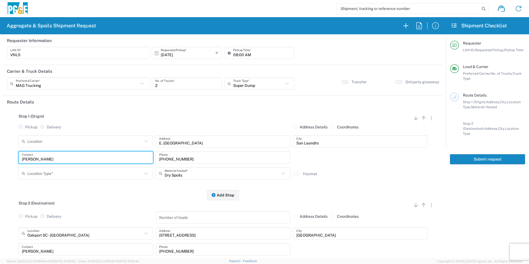
drag, startPoint x: 65, startPoint y: 155, endPoint x: 0, endPoint y: 146, distance: 65.3
click at [0, 149] on html "Aggregate & Spoils Shipment Request Requester Information VNL5 LAN ID * [DATE] …" at bounding box center [264, 132] width 529 height 264
type input "[PERSON_NAME]"
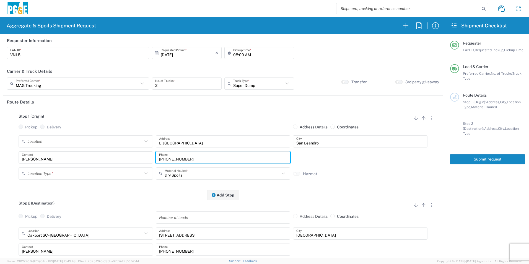
click at [68, 172] on input "text" at bounding box center [84, 174] width 115 height 10
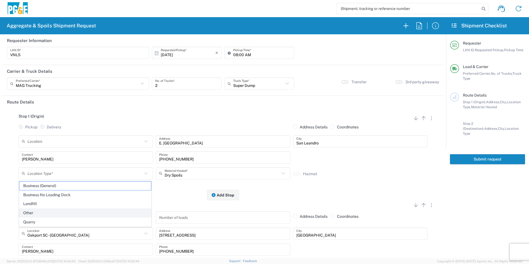
click at [40, 213] on span "Other" at bounding box center [85, 213] width 132 height 9
type input "Other"
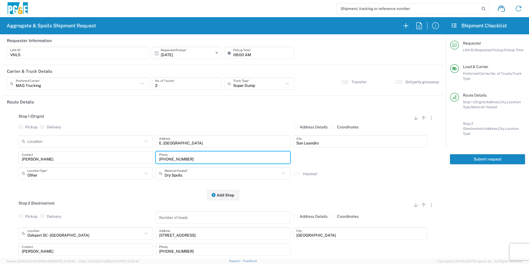
drag, startPoint x: 212, startPoint y: 157, endPoint x: 102, endPoint y: 151, distance: 110.6
click at [102, 151] on div "[PERSON_NAME] Contact [PHONE_NUMBER] Phone" at bounding box center [223, 159] width 412 height 16
click at [199, 158] on input "text" at bounding box center [223, 157] width 128 height 10
paste input "[PHONE_NUMBER]"
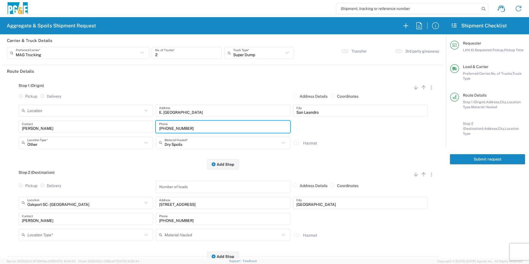
scroll to position [55, 0]
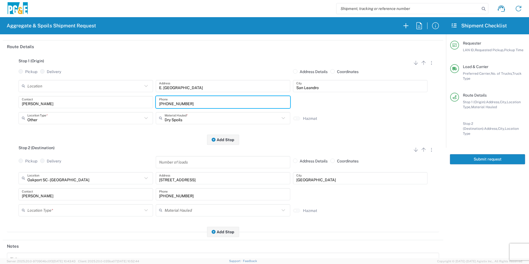
type input "[PHONE_NUMBER]"
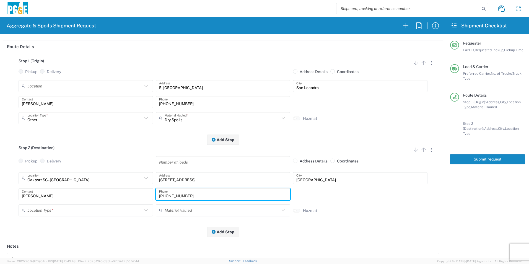
drag, startPoint x: 163, startPoint y: 192, endPoint x: 83, endPoint y: 187, distance: 79.9
click at [86, 185] on div "Oakport [GEOGRAPHIC_DATA] - [GEOGRAPHIC_DATA] Location [GEOGRAPHIC_DATA] [GEOGR…" at bounding box center [223, 196] width 432 height 48
paste input "575-1556"
type input "[PHONE_NUMBER]"
click at [75, 190] on input "[PERSON_NAME]" at bounding box center [86, 194] width 128 height 10
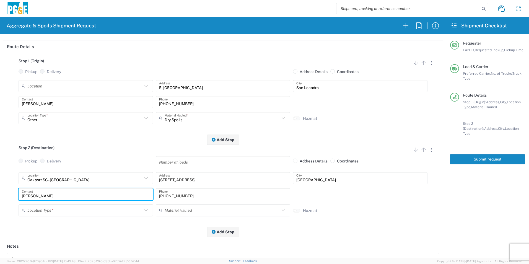
drag, startPoint x: 59, startPoint y: 194, endPoint x: 0, endPoint y: 192, distance: 58.7
click at [0, 191] on html "Aggregate & Spoils Shipment Request Requester Information VNL5 LAN ID * [DATE] …" at bounding box center [264, 132] width 529 height 264
type input "[PERSON_NAME]"
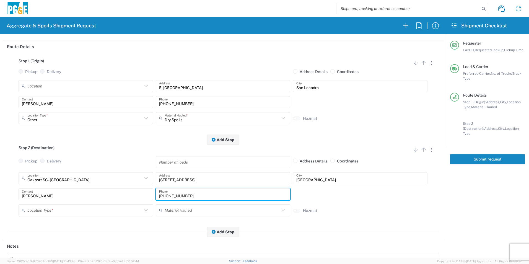
click at [84, 213] on input "text" at bounding box center [84, 210] width 115 height 10
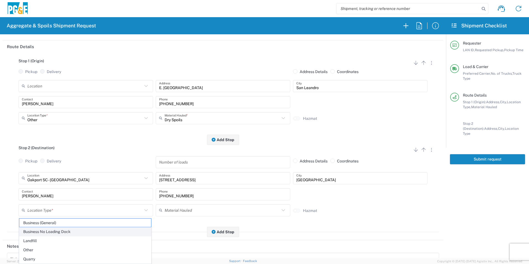
click at [46, 233] on span "Business No Loading Dock" at bounding box center [85, 231] width 132 height 9
type input "Business No Loading Dock"
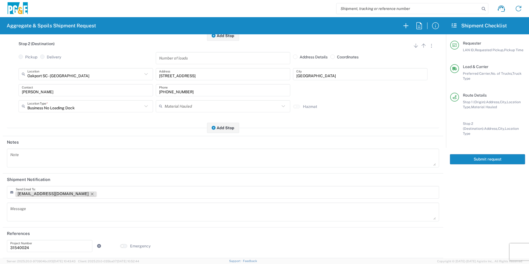
click at [90, 193] on icon "Remove tag" at bounding box center [92, 194] width 4 height 4
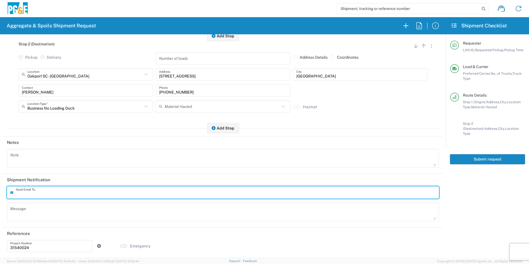
scroll to position [0, 0]
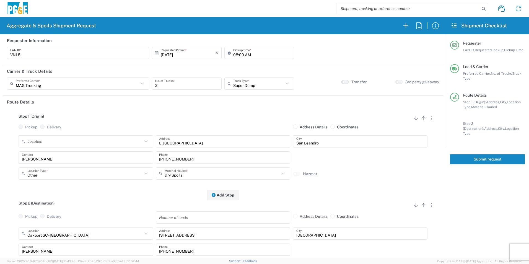
click at [341, 83] on button "button" at bounding box center [344, 82] width 7 height 4
click at [498, 154] on button "Submit request" at bounding box center [487, 159] width 75 height 10
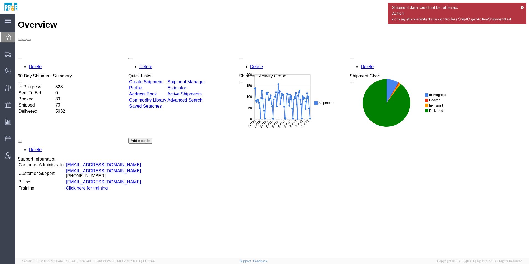
click at [205, 79] on link "Shipment Manager" at bounding box center [185, 81] width 37 height 5
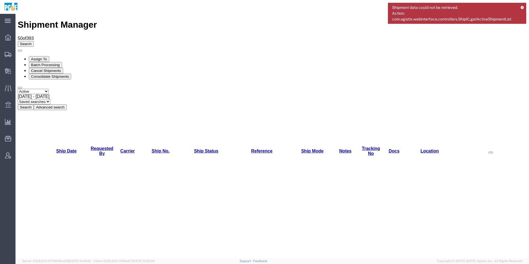
click at [49, 89] on select "Select status Active All Shipments Approved Booked Canceled Delivered Denied Ne…" at bounding box center [33, 91] width 31 height 5
select select "ALL"
click at [18, 89] on select "Select status Active All Shipments Approved Booked Canceled Delivered Denied Ne…" at bounding box center [33, 91] width 31 height 5
click at [50, 94] on span "Sep 3rd 2025 - Oct 3rd 2025" at bounding box center [34, 96] width 32 height 5
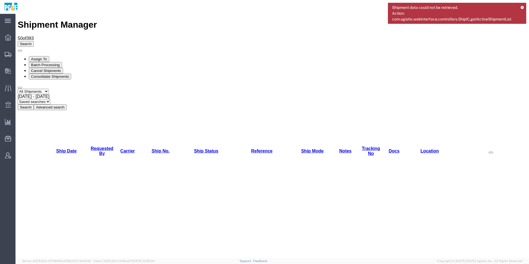
click at [34, 104] on button "Search" at bounding box center [26, 107] width 16 height 6
click at [94, 146] on link "Requested By" at bounding box center [102, 151] width 23 height 10
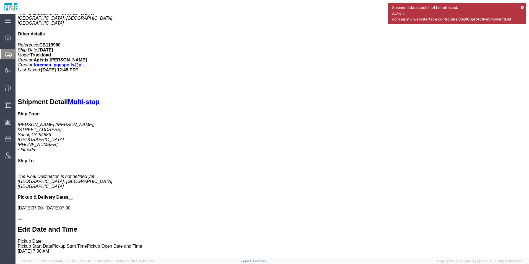
scroll to position [387, 0]
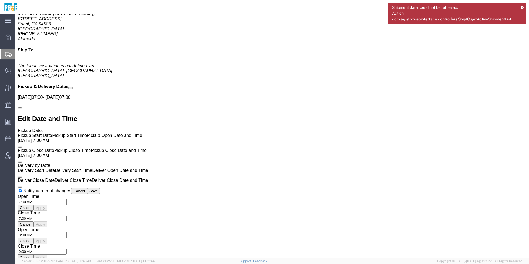
click link "Edit"
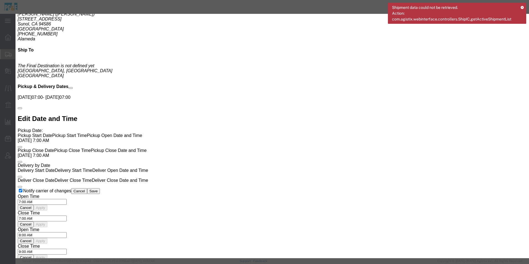
select select
type input "m"
type input "oakla"
select select "41195"
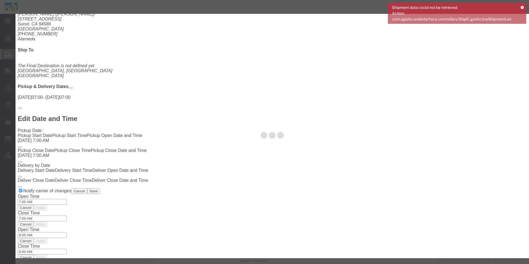
type input "Hanson/Marietta"
type input "4501 Tidewater Ave"
type input "[GEOGRAPHIC_DATA]"
type input "94601"
type input "510-261-8533"
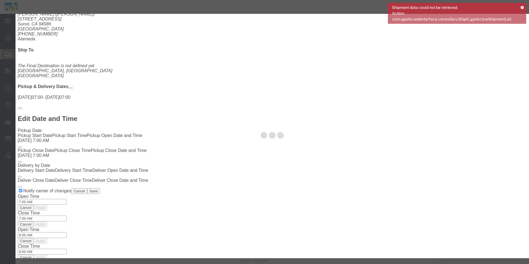
select select "QRRY"
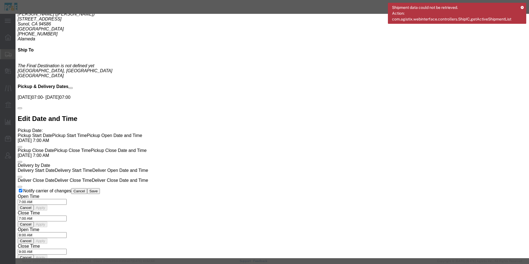
select select "CA"
click div "Save Save & Add Another Close"
click button "Save"
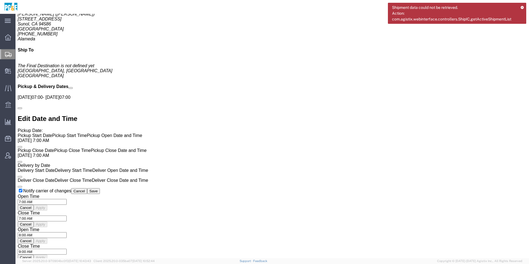
click link "Move to top"
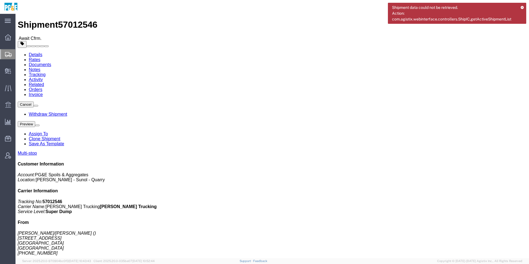
scroll to position [0, 0]
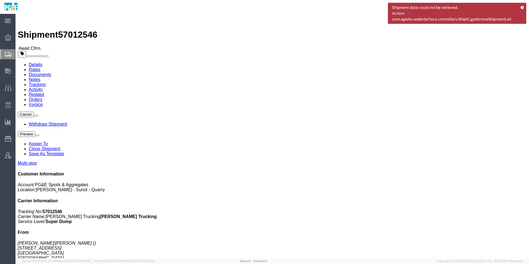
click span "button"
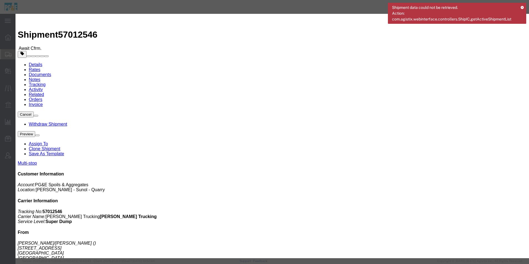
click button "Save"
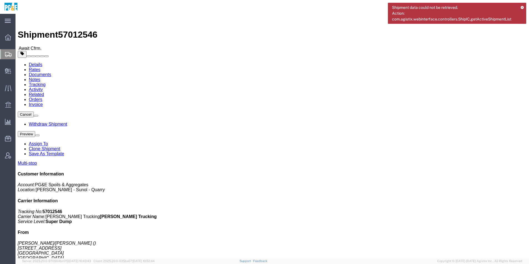
click button "Close"
click button "button"
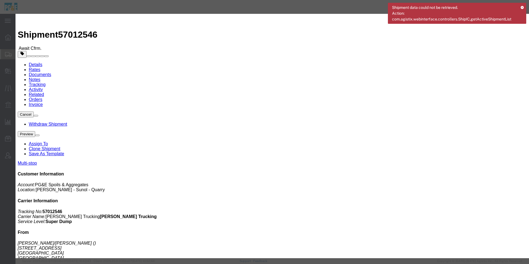
click button "Cancel"
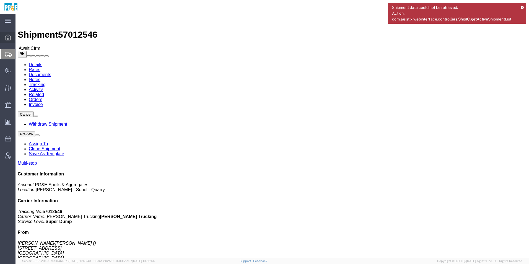
click at [10, 39] on icon at bounding box center [8, 37] width 6 height 6
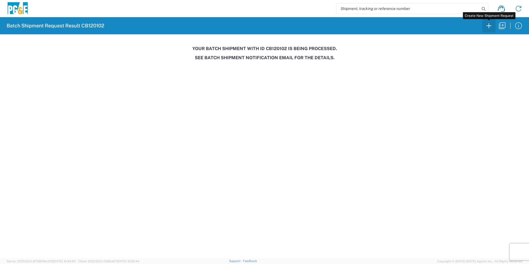
drag, startPoint x: 0, startPoint y: 0, endPoint x: 488, endPoint y: 26, distance: 488.6
click at [488, 26] on icon "button" at bounding box center [489, 25] width 9 height 9
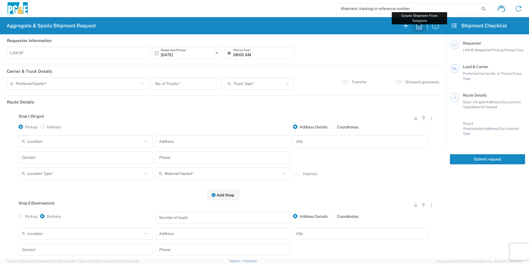
click at [418, 24] on icon "button" at bounding box center [419, 25] width 9 height 9
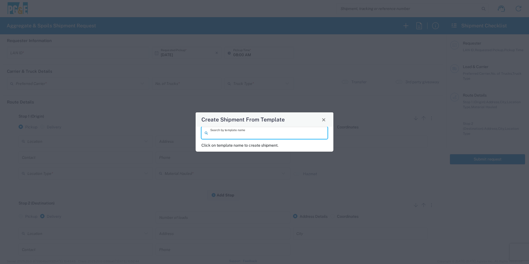
click at [216, 130] on input "search" at bounding box center [267, 133] width 114 height 10
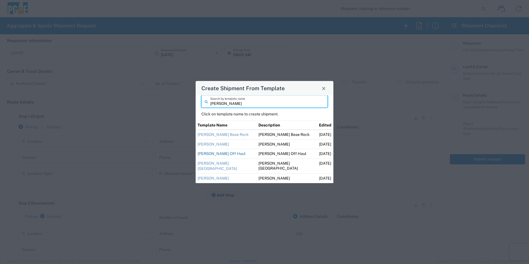
type input "guillermo"
click at [221, 152] on link "Guillermo Off Haul" at bounding box center [222, 153] width 48 height 4
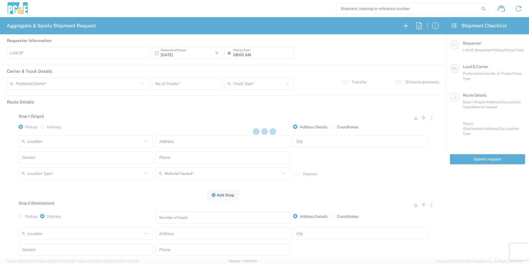
type input "M2DS"
type input "12:00 AM"
type input "[PERSON_NAME] Trucking"
type input "Super Dump"
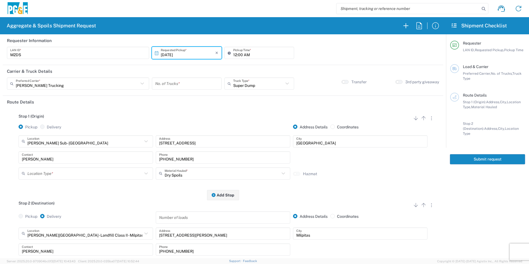
click at [173, 83] on input "number" at bounding box center [186, 84] width 63 height 10
type input "4"
click at [233, 54] on input "12:00 AM" at bounding box center [262, 53] width 58 height 10
click at [240, 54] on input "06:00 AM" at bounding box center [262, 53] width 58 height 10
type input "06:15 AM"
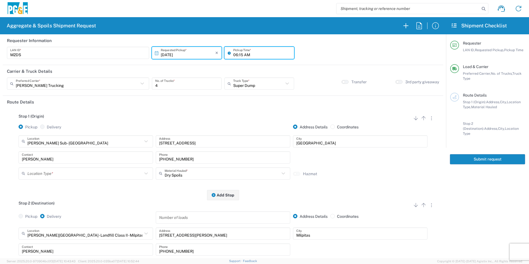
click at [42, 175] on input "text" at bounding box center [84, 174] width 115 height 10
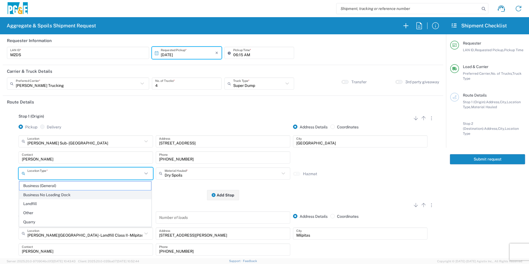
click at [38, 195] on span "Business No Loading Dock" at bounding box center [85, 195] width 132 height 9
type input "Business No Loading Dock"
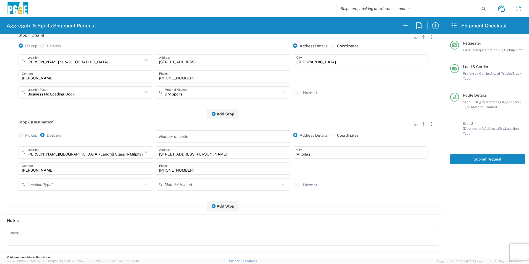
scroll to position [83, 0]
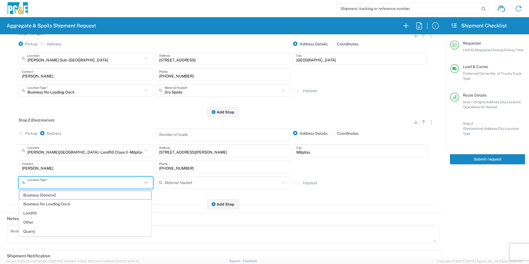
click at [40, 183] on input "text" at bounding box center [84, 183] width 115 height 10
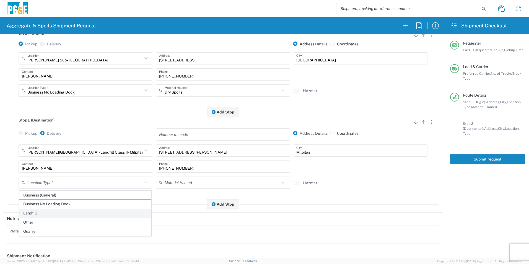
click at [35, 214] on span "Landfill" at bounding box center [85, 213] width 132 height 9
type input "Landfill"
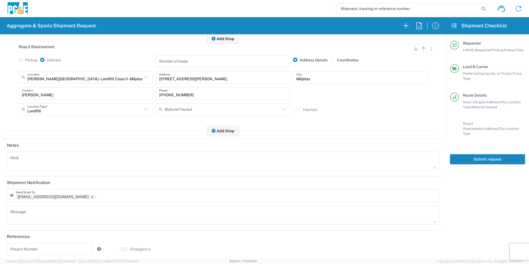
scroll to position [160, 0]
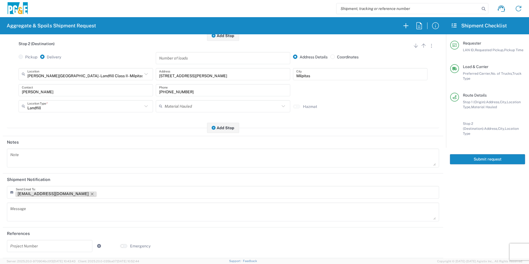
click at [91, 193] on icon "Remove tag" at bounding box center [92, 194] width 3 height 3
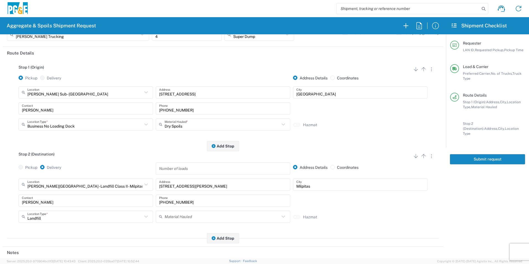
scroll to position [0, 0]
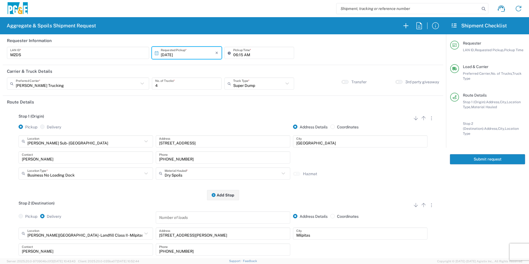
click at [501, 154] on button "Submit request" at bounding box center [487, 159] width 75 height 10
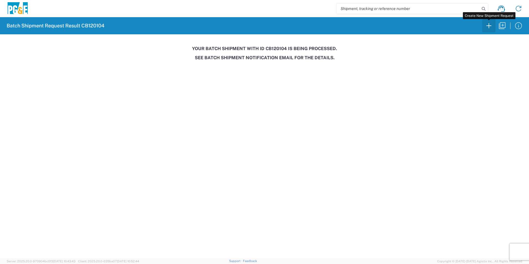
click at [487, 25] on icon "button" at bounding box center [489, 25] width 9 height 9
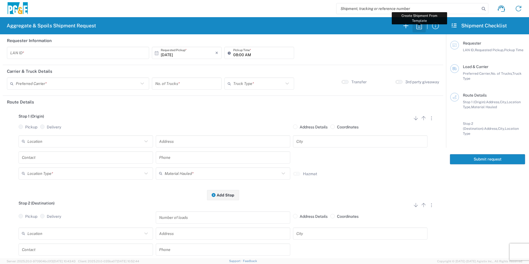
click at [421, 28] on icon "button" at bounding box center [419, 25] width 9 height 9
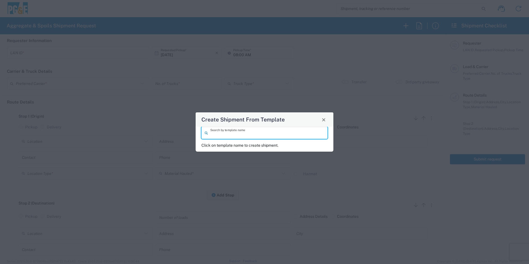
click at [216, 136] on input "search" at bounding box center [267, 133] width 114 height 10
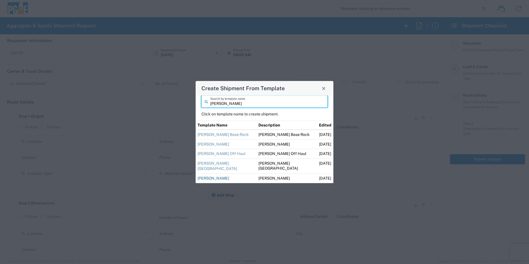
type input "guillermo"
click at [218, 178] on link "Guillermo Sand" at bounding box center [214, 178] width 32 height 4
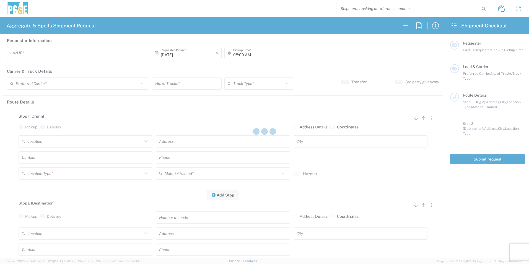
type input "M2DS"
type input "06:00 AM"
type input "[PERSON_NAME] Trucking"
type input "Super Dump"
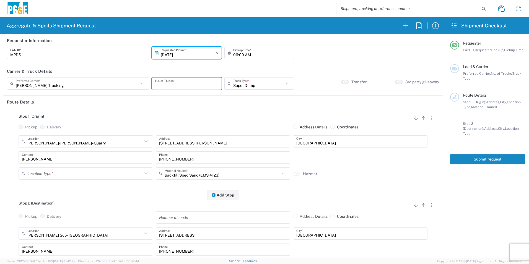
click at [181, 82] on input "number" at bounding box center [186, 84] width 63 height 10
type input "1"
click at [97, 166] on div "Guillermo Contact" at bounding box center [85, 159] width 137 height 16
click at [98, 170] on input "text" at bounding box center [84, 174] width 115 height 10
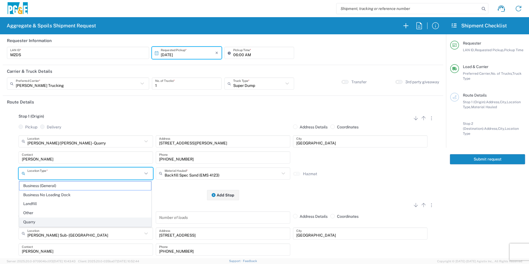
click at [48, 220] on span "Quarry" at bounding box center [85, 222] width 132 height 9
type input "Quarry"
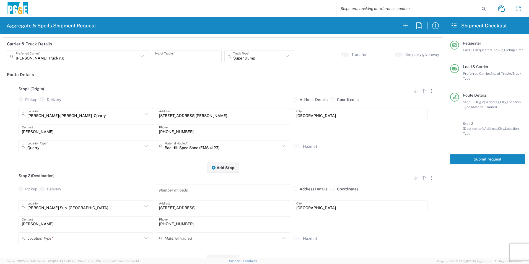
scroll to position [55, 0]
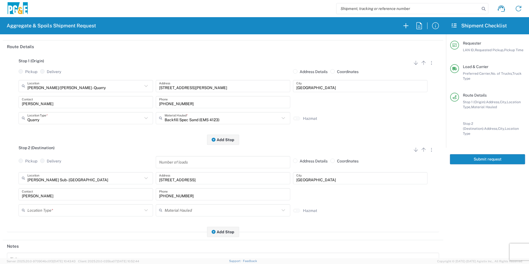
click at [42, 210] on input "text" at bounding box center [84, 210] width 115 height 10
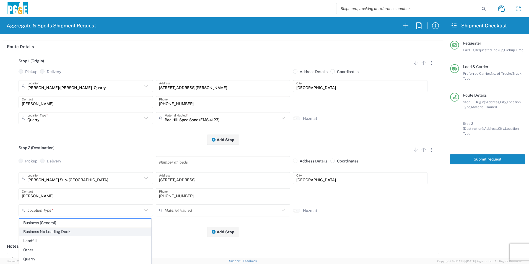
click at [42, 231] on span "Business No Loading Dock" at bounding box center [85, 231] width 132 height 9
type input "Business No Loading Dock"
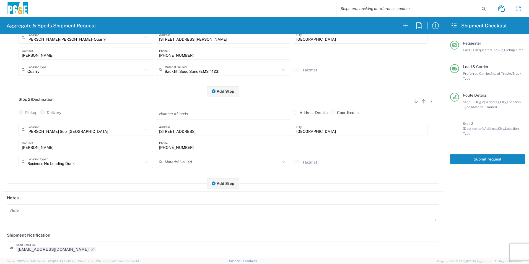
scroll to position [160, 0]
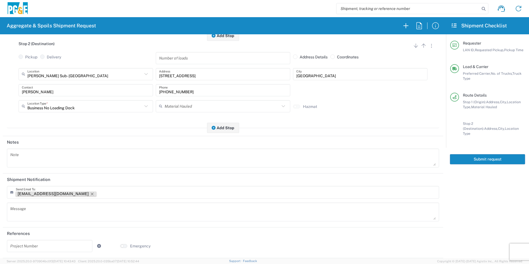
click at [90, 193] on icon "Remove tag" at bounding box center [92, 194] width 4 height 4
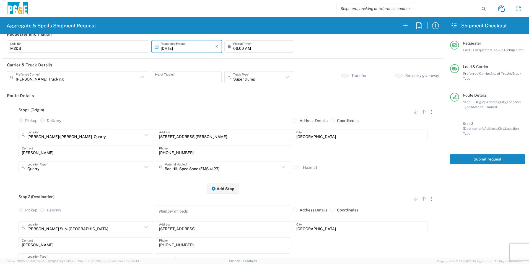
scroll to position [0, 0]
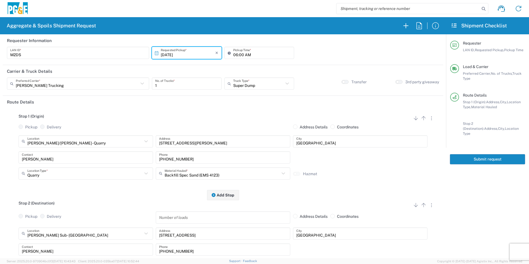
click at [464, 156] on button "Submit request" at bounding box center [487, 159] width 75 height 10
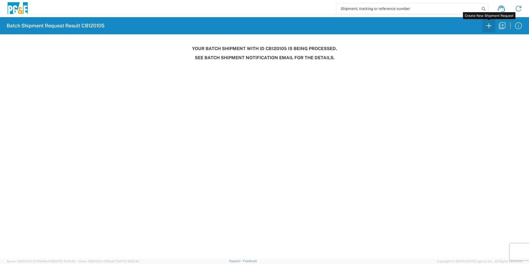
click at [487, 25] on icon "button" at bounding box center [489, 25] width 9 height 9
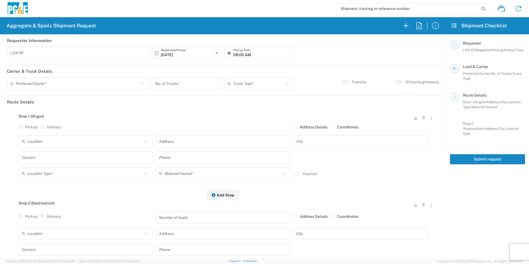
click at [92, 54] on input "text" at bounding box center [78, 53] width 136 height 10
type input "D1PS"
click at [233, 53] on input "08:00 AM" at bounding box center [262, 53] width 58 height 10
click at [240, 55] on input "06:00 AM" at bounding box center [262, 53] width 58 height 10
type input "06:30 AM"
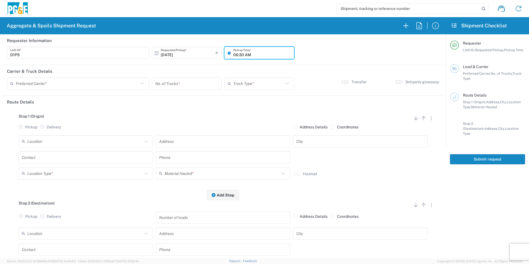
click at [89, 83] on input "text" at bounding box center [77, 84] width 123 height 10
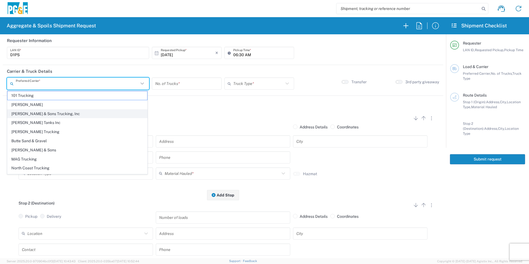
click at [62, 111] on span "[PERSON_NAME] & Sons Trucking, Inc" at bounding box center [77, 114] width 140 height 9
type input "[PERSON_NAME] & Sons Trucking, Inc"
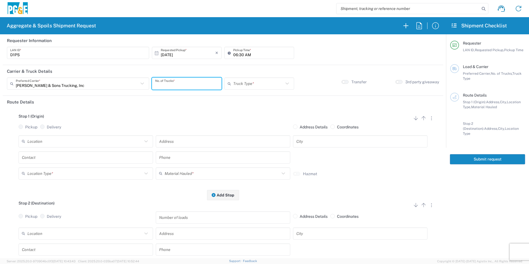
click at [193, 84] on input "number" at bounding box center [186, 84] width 63 height 10
type input "7"
click at [255, 85] on input "text" at bounding box center [258, 84] width 50 height 10
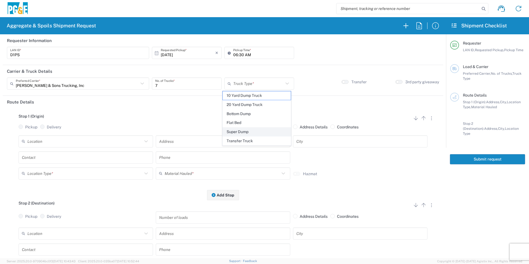
click at [228, 130] on span "Super Dump" at bounding box center [257, 132] width 68 height 9
type input "Super Dump"
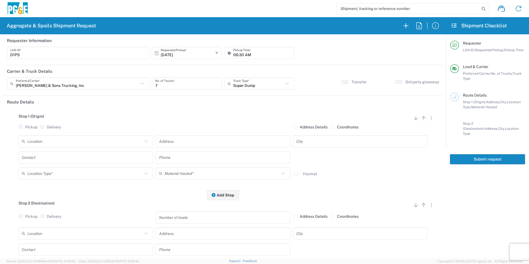
click at [112, 135] on div "Pickup Delivery" at bounding box center [85, 130] width 137 height 11
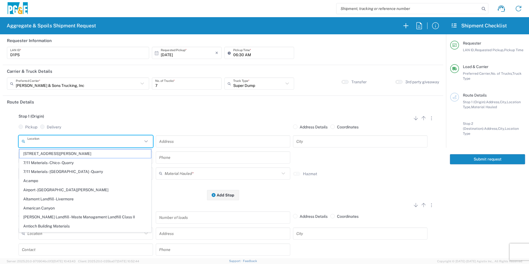
click at [106, 140] on input "text" at bounding box center [84, 141] width 115 height 10
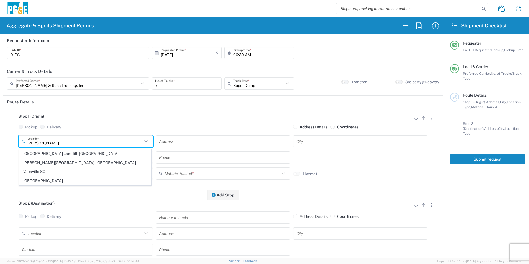
click at [50, 181] on span "[GEOGRAPHIC_DATA]" at bounding box center [85, 181] width 132 height 9
type input "[GEOGRAPHIC_DATA]"
type input "7150 Meridian Rd"
type input "[GEOGRAPHIC_DATA]"
type input "Business No Loading Dock"
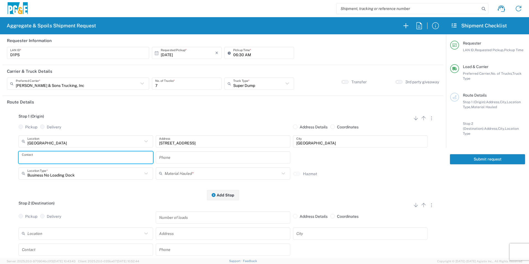
click at [54, 158] on input "text" at bounding box center [86, 157] width 128 height 10
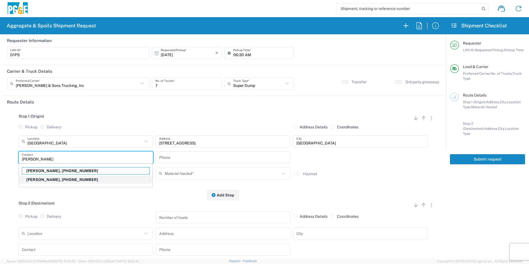
click at [50, 178] on p "David Preciado, 530-383-0336" at bounding box center [85, 179] width 127 height 7
type input "David Preciado"
type input "530-383-0336"
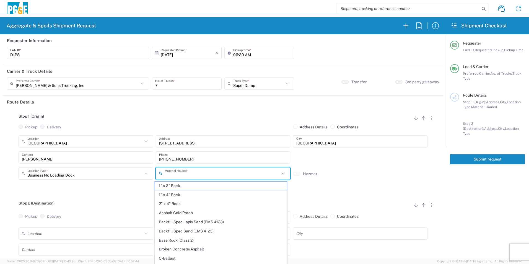
click at [194, 173] on input "text" at bounding box center [222, 174] width 115 height 10
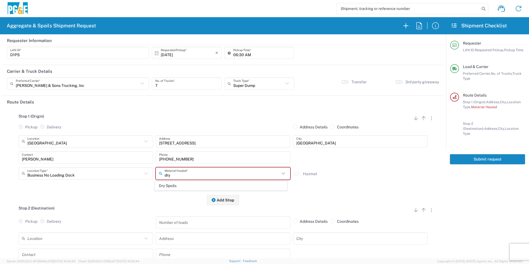
click at [192, 185] on span "Dry Spoils" at bounding box center [221, 186] width 132 height 9
type input "Dry Spoils"
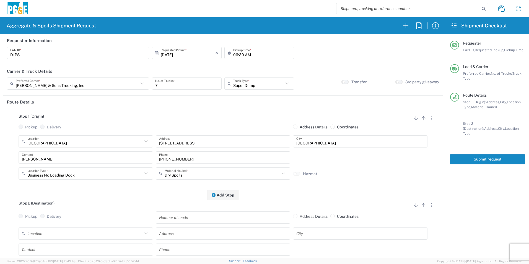
click at [48, 235] on input "text" at bounding box center [84, 234] width 115 height 10
click at [64, 223] on span "Potrero - Landfill" at bounding box center [85, 223] width 132 height 9
type input "Potrero - Landfill"
type input "3675 Potrero Hills Ln"
type input "Suisun City"
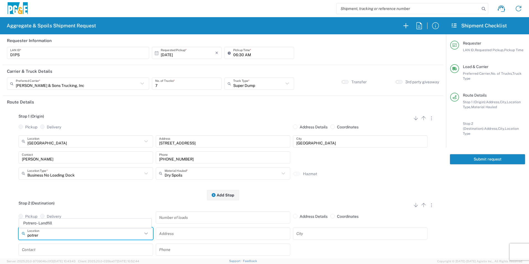
type input "Landfill"
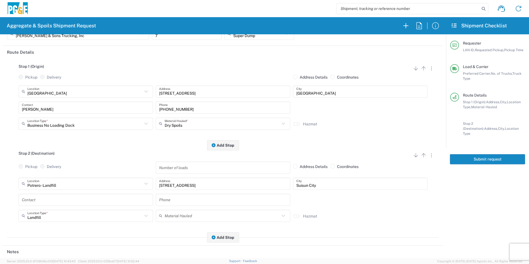
scroll to position [55, 0]
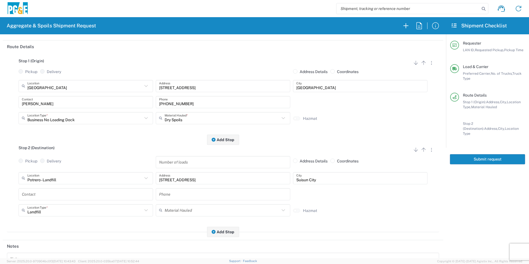
click at [42, 194] on input "text" at bounding box center [86, 194] width 128 height 10
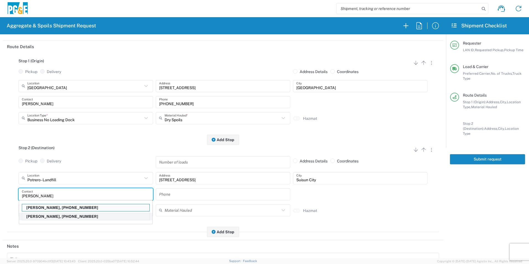
click at [57, 216] on p "David Preciado, 530-383-0336" at bounding box center [85, 216] width 127 height 7
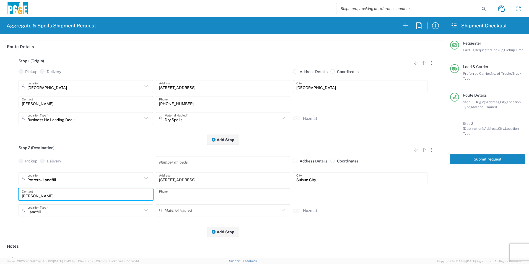
type input "David Preciado"
type input "530-383-0336"
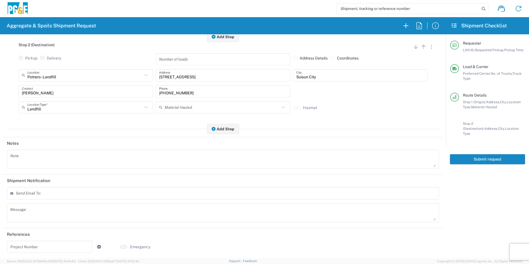
scroll to position [160, 0]
click at [43, 162] on textarea at bounding box center [223, 158] width 426 height 15
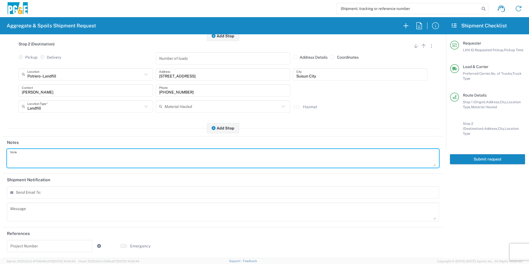
paste textarea "Driver Please Note: All loads MUST be tarped going into Potrero landfill. Charg…"
type textarea "Driver Please Note: All loads MUST be tarped going into Potrero landfill. Charg…"
click at [83, 211] on textarea at bounding box center [223, 211] width 426 height 15
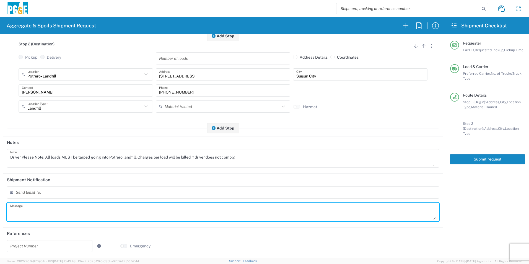
paste textarea "Driver Please Note: All loads MUST be tarped going into Potrero landfill. Charg…"
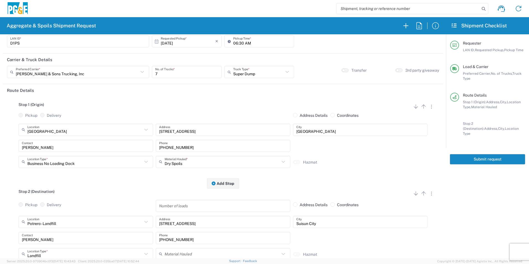
scroll to position [0, 0]
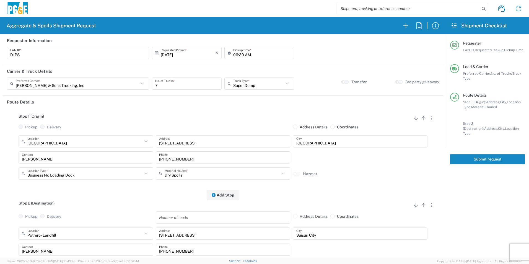
type textarea "Driver Please Note: All loads MUST be tarped going into Potrero landfill. Charg…"
drag, startPoint x: 476, startPoint y: 152, endPoint x: 473, endPoint y: 155, distance: 4.5
click at [476, 154] on button "Submit request" at bounding box center [487, 159] width 75 height 10
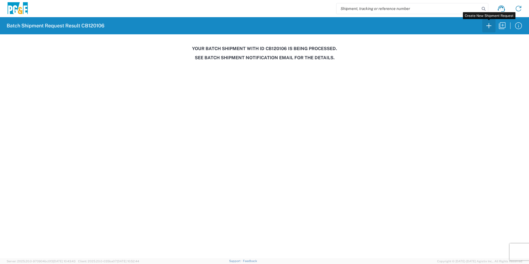
click at [489, 26] on icon "button" at bounding box center [489, 25] width 9 height 9
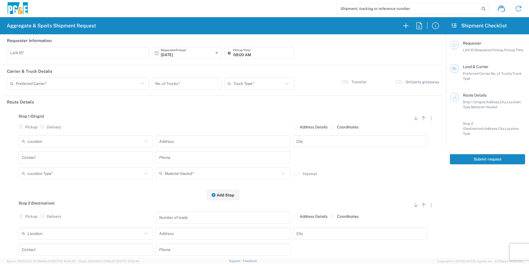
click at [74, 49] on input "text" at bounding box center [78, 53] width 136 height 10
type input "MTDK"
click at [235, 53] on input "08:00 AM" at bounding box center [262, 53] width 58 height 10
click at [239, 53] on input "05:00 AM" at bounding box center [262, 53] width 58 height 10
type input "05:30 AM"
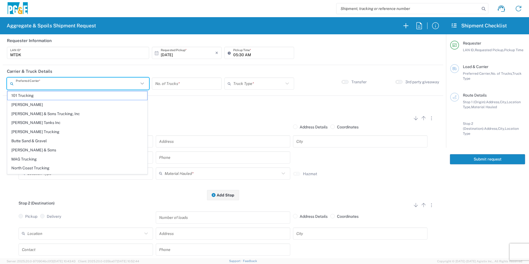
click at [83, 83] on input "text" at bounding box center [77, 84] width 123 height 10
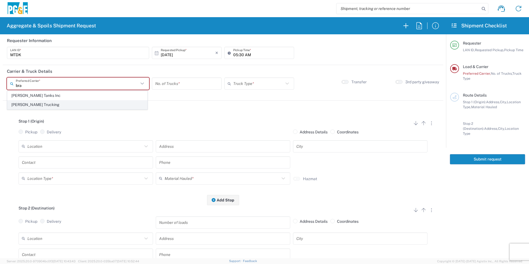
click at [39, 105] on span "[PERSON_NAME] Trucking" at bounding box center [77, 104] width 140 height 9
type input "[PERSON_NAME] Trucking"
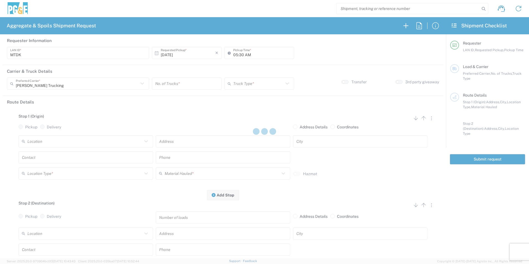
click at [187, 84] on div at bounding box center [264, 132] width 529 height 264
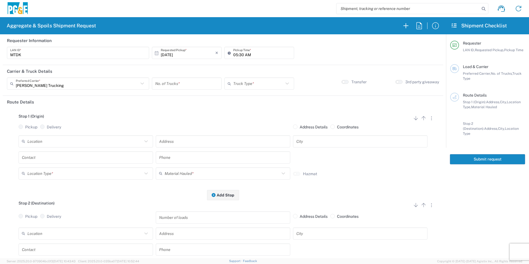
click at [186, 85] on input "number" at bounding box center [186, 84] width 63 height 10
type input "3"
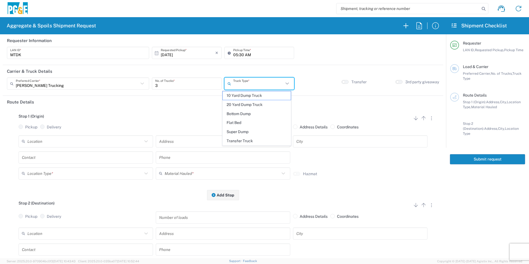
click at [242, 82] on input "text" at bounding box center [258, 84] width 50 height 10
click at [241, 131] on span "Super Dump" at bounding box center [257, 132] width 68 height 9
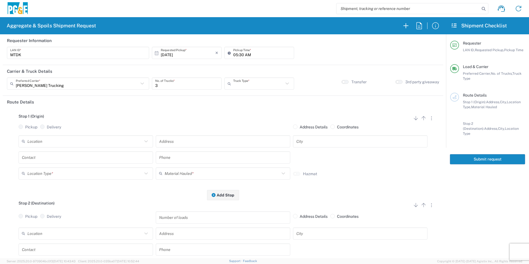
type input "Super Dump"
click at [344, 83] on button "button" at bounding box center [344, 82] width 7 height 4
click at [108, 141] on input "text" at bounding box center [84, 141] width 115 height 10
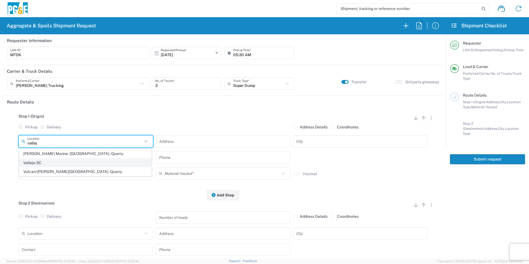
click at [60, 161] on span "Vallejo SC" at bounding box center [85, 163] width 132 height 9
type input "Vallejo SC"
type input "303 Carlson St"
type input "Vallejo"
type input "Business No Loading Dock"
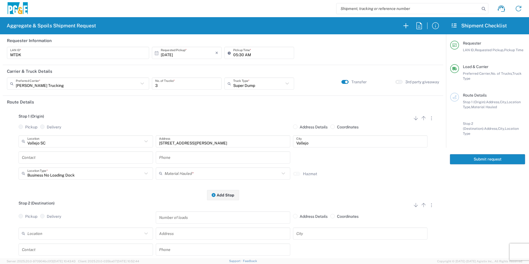
click at [66, 158] on input "text" at bounding box center [86, 157] width 128 height 10
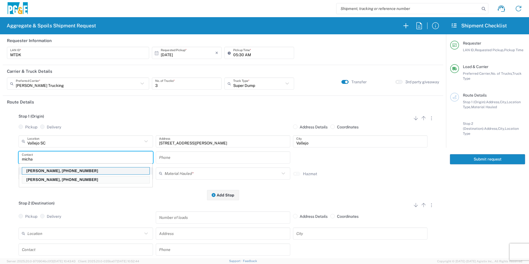
click at [65, 170] on p "[PERSON_NAME], [PHONE_NUMBER]" at bounding box center [85, 170] width 127 height 7
type input "Michael Dorton"
type input "707-315-7722"
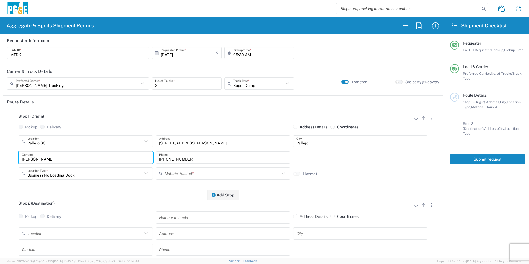
click at [205, 175] on input "text" at bounding box center [222, 174] width 115 height 10
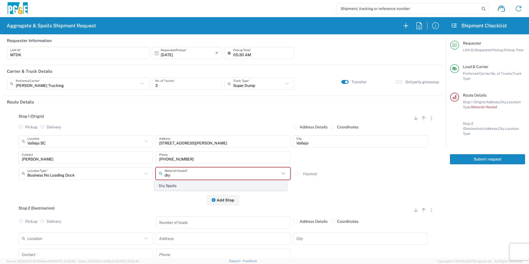
click at [193, 187] on span "Dry Spoils" at bounding box center [221, 186] width 132 height 9
type input "Dry Spoils"
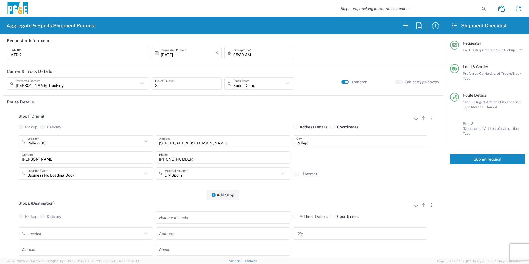
click at [64, 233] on input "text" at bounding box center [84, 234] width 115 height 10
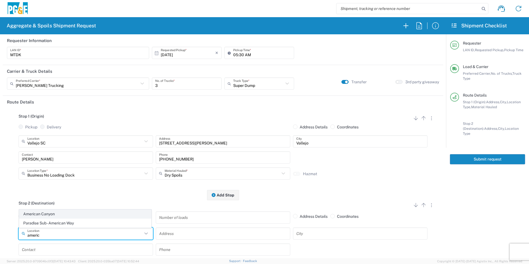
click at [56, 212] on span "American Canyon" at bounding box center [85, 214] width 132 height 9
type input "American Canyon"
type input "500 Boone Dr"
type input "American Canyon"
type input "Business No Loading Dock"
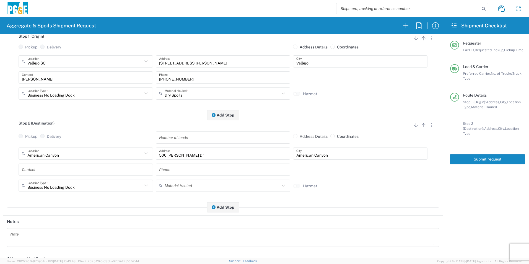
scroll to position [83, 0]
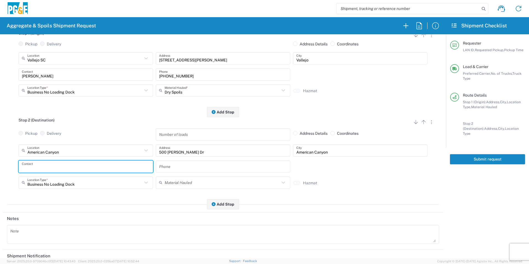
click at [47, 169] on input "text" at bounding box center [86, 167] width 128 height 10
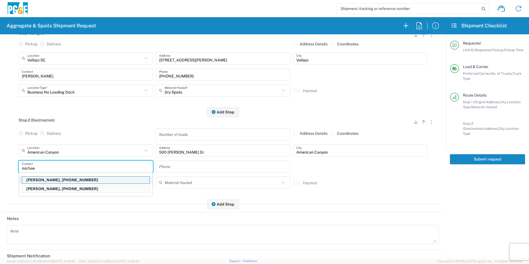
click at [52, 178] on p "[PERSON_NAME], [PHONE_NUMBER]" at bounding box center [85, 180] width 127 height 7
type input "Michael Dorton"
type input "707-315-7722"
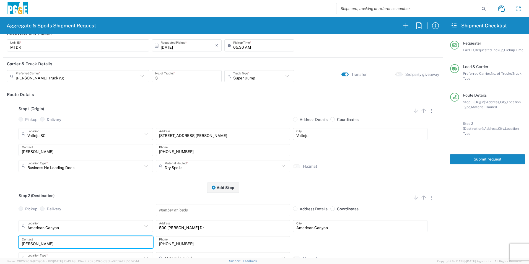
scroll to position [0, 0]
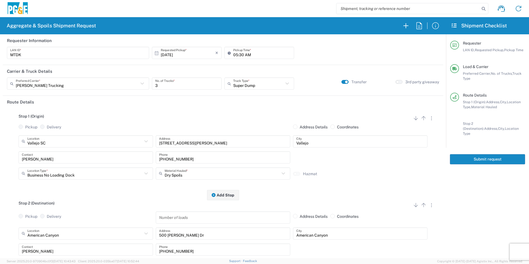
click at [478, 155] on button "Submit request" at bounding box center [487, 159] width 75 height 10
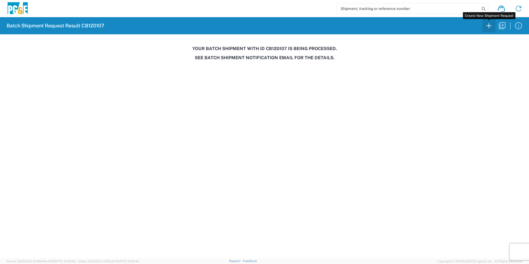
click at [491, 25] on icon "button" at bounding box center [489, 25] width 9 height 9
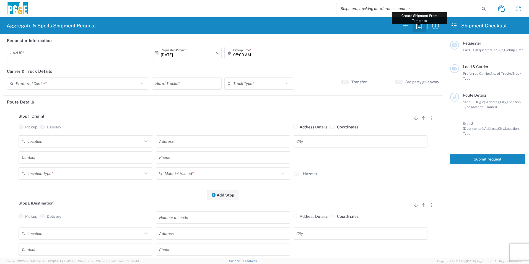
click at [416, 27] on icon "button" at bounding box center [419, 25] width 9 height 9
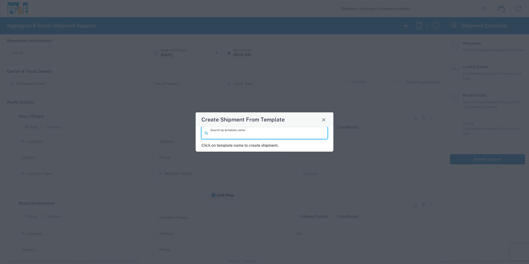
click at [283, 133] on input "search" at bounding box center [267, 133] width 114 height 10
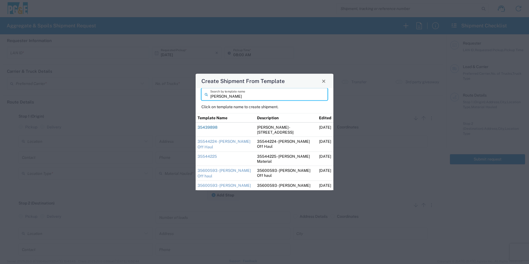
type input "dave"
click at [214, 129] on link "35439898" at bounding box center [208, 127] width 20 height 4
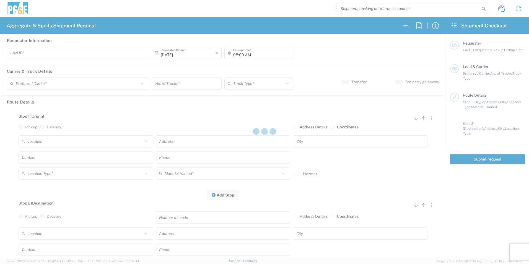
type input "DGMP"
type input "03:15 AM"
type input "[PERSON_NAME] & Sons Trucking, Inc"
type input "Super Dump"
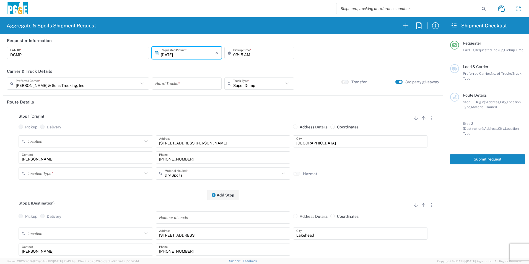
click at [179, 83] on input "number" at bounding box center [186, 84] width 63 height 10
type input "1"
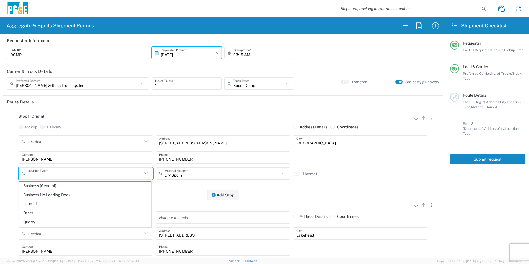
click at [51, 174] on input "text" at bounding box center [84, 174] width 115 height 10
click at [44, 187] on span "Business (General)" at bounding box center [85, 186] width 132 height 9
type input "Business (General)"
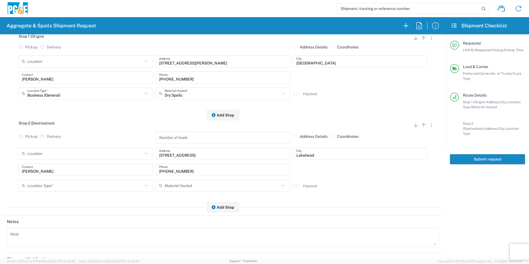
scroll to position [83, 0]
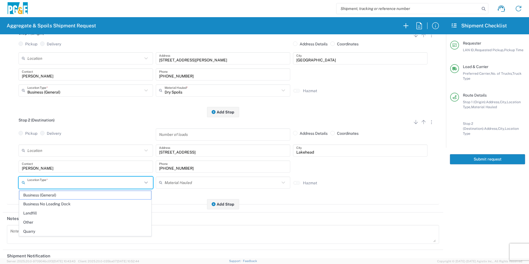
click at [46, 182] on input "text" at bounding box center [84, 183] width 115 height 10
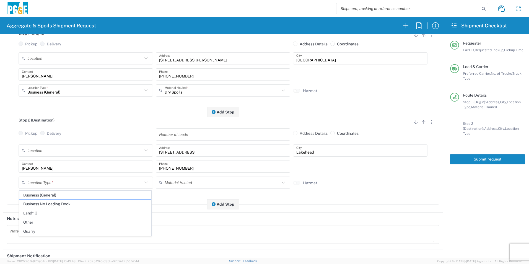
click at [33, 220] on span "Other" at bounding box center [85, 222] width 132 height 9
type input "Other"
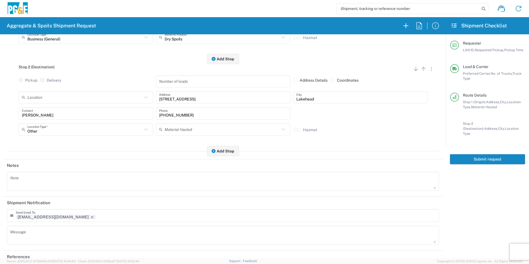
scroll to position [138, 0]
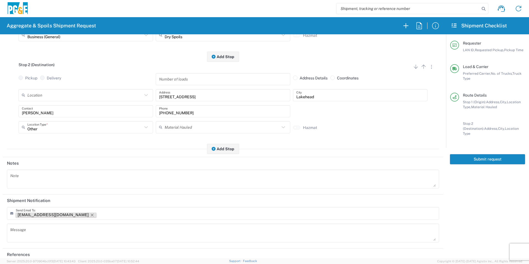
click at [90, 214] on icon "Remove tag" at bounding box center [92, 215] width 4 height 4
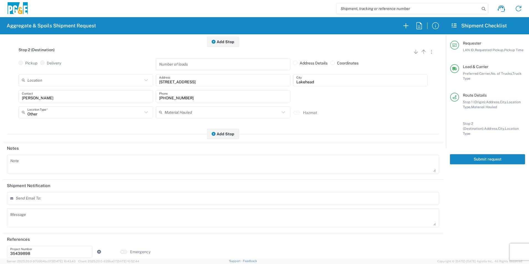
scroll to position [160, 0]
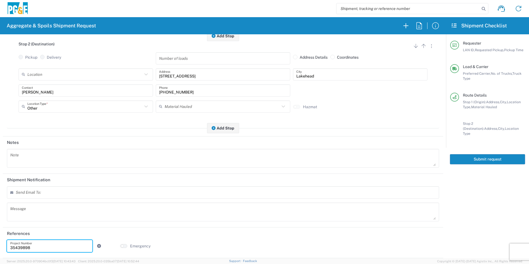
drag, startPoint x: 37, startPoint y: 250, endPoint x: -1, endPoint y: 243, distance: 38.4
click at [0, 243] on html "Aggregate & Spoils Shipment Request Requester Information DGMP LAN ID * 10/06/2…" at bounding box center [264, 132] width 529 height 264
paste input "395930"
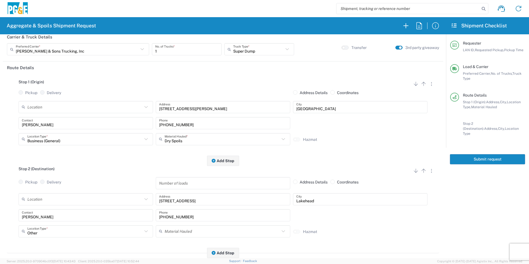
scroll to position [0, 0]
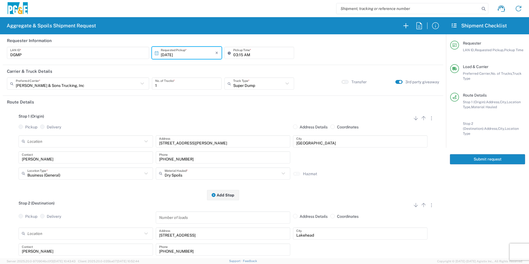
type input "35395930"
click at [495, 155] on button "Submit request" at bounding box center [487, 159] width 75 height 10
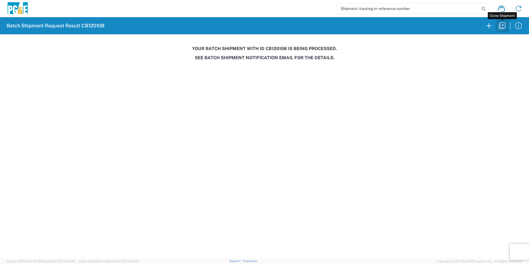
click at [500, 29] on icon "button" at bounding box center [502, 25] width 7 height 7
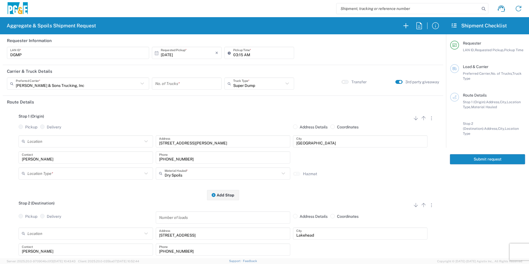
click at [169, 56] on input "[DATE]" at bounding box center [188, 53] width 55 height 10
click at [181, 87] on span "7" at bounding box center [178, 88] width 8 height 8
type input "[DATE]"
click at [180, 84] on input "number" at bounding box center [186, 84] width 63 height 10
type input "1"
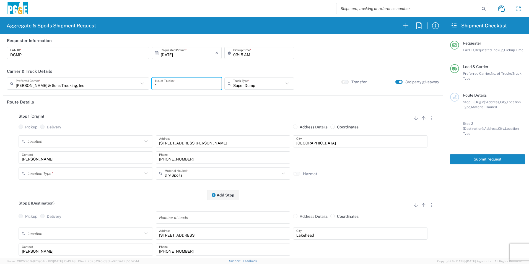
drag, startPoint x: 34, startPoint y: 173, endPoint x: 44, endPoint y: 174, distance: 10.3
click at [34, 173] on input "text" at bounding box center [84, 174] width 115 height 10
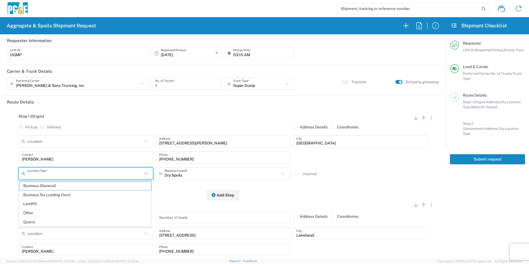
click at [35, 213] on span "Other" at bounding box center [85, 213] width 132 height 9
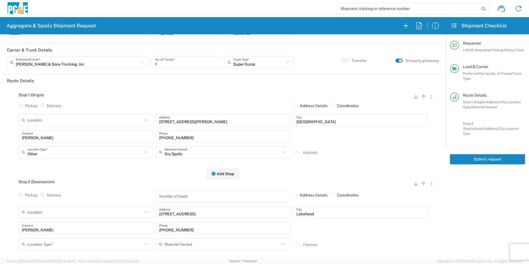
scroll to position [55, 0]
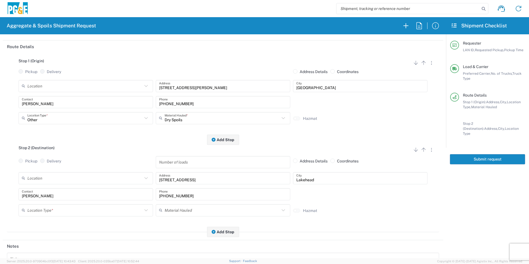
click at [37, 212] on input "text" at bounding box center [84, 210] width 115 height 10
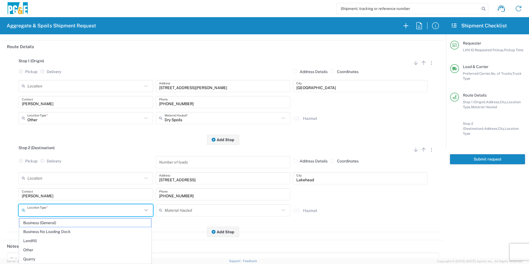
click at [58, 118] on input "Other" at bounding box center [84, 118] width 115 height 10
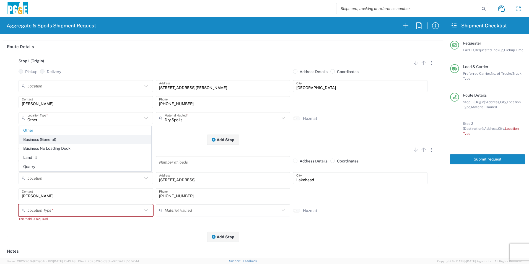
click at [46, 139] on span "Business (General)" at bounding box center [85, 139] width 132 height 9
type input "Business (General)"
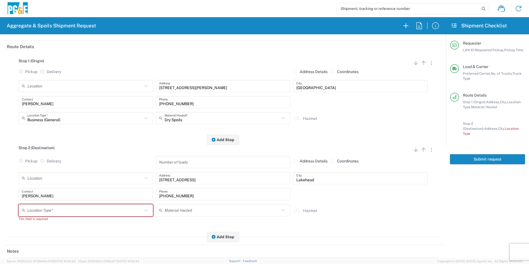
click at [38, 214] on input "text" at bounding box center [84, 210] width 115 height 10
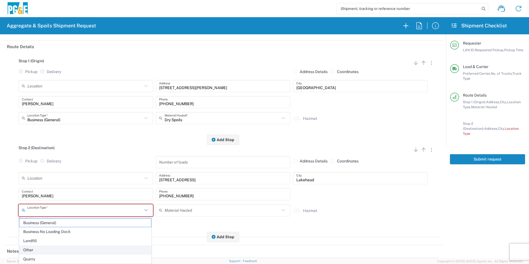
click at [32, 252] on span "Other" at bounding box center [85, 250] width 132 height 9
type input "Other"
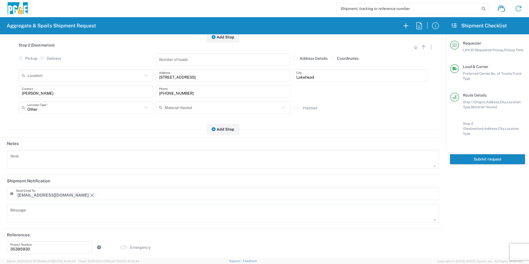
scroll to position [160, 0]
click at [89, 193] on delete-icon "Remove tag" at bounding box center [92, 193] width 6 height 5
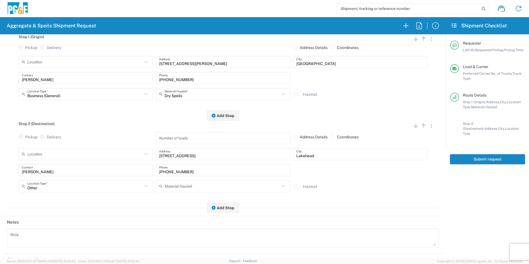
scroll to position [0, 0]
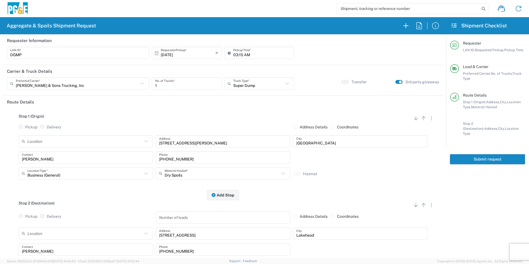
drag, startPoint x: 469, startPoint y: 154, endPoint x: 475, endPoint y: 159, distance: 7.7
click at [469, 154] on button "Submit request" at bounding box center [487, 159] width 75 height 10
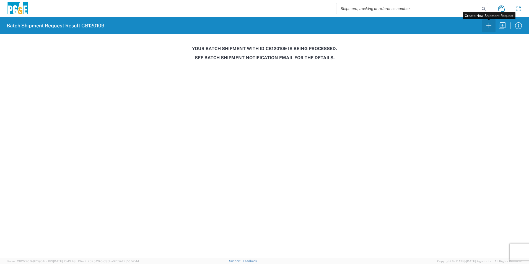
click at [490, 26] on icon "button" at bounding box center [489, 25] width 9 height 9
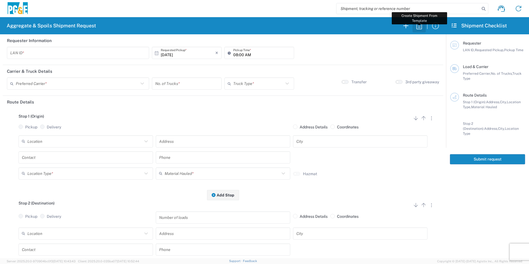
click at [420, 26] on icon "button" at bounding box center [419, 25] width 6 height 7
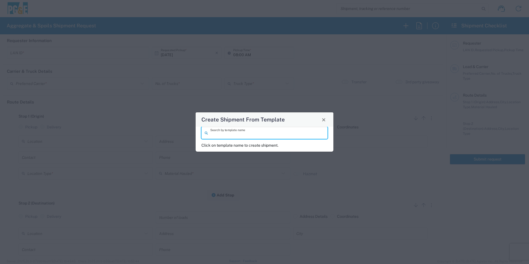
click at [279, 134] on input "search" at bounding box center [267, 133] width 114 height 10
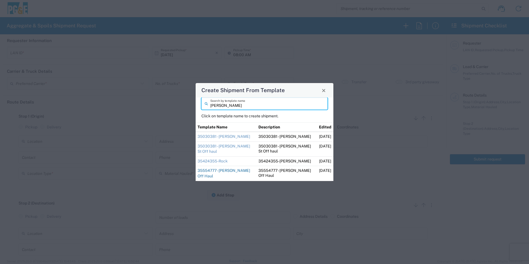
type input "dan"
click at [219, 170] on link "35554777 - Dan Placerville Off Haul" at bounding box center [224, 174] width 53 height 10
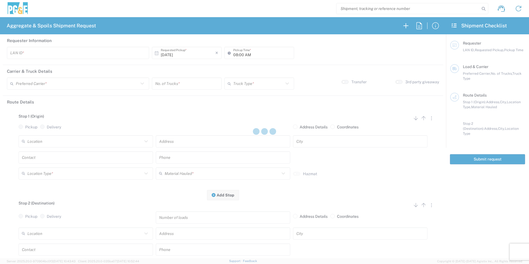
type input "D1AS"
type input "07:00 AM"
type input "[PERSON_NAME] & Sons Trucking, Inc"
type input "Super Dump"
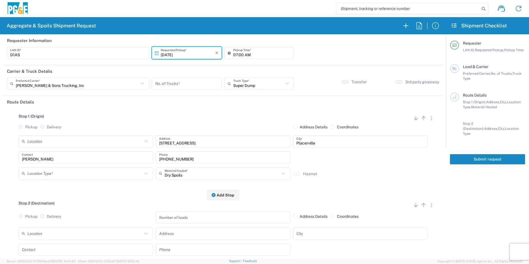
click at [174, 82] on input "number" at bounding box center [186, 84] width 63 height 10
type input "2"
click at [234, 54] on input "07:00 AM" at bounding box center [262, 53] width 58 height 10
type input "10:00 AM"
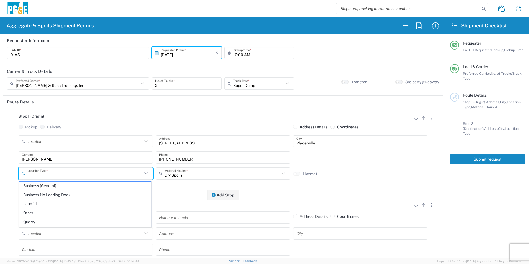
click at [76, 173] on input "text" at bounding box center [84, 174] width 115 height 10
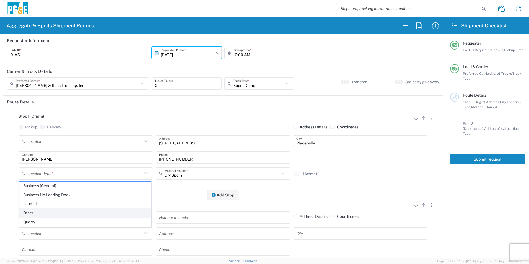
click at [36, 210] on span "Other" at bounding box center [85, 213] width 132 height 9
type input "Other"
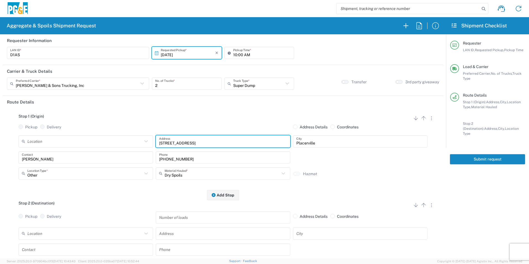
click at [209, 139] on input "6400 Claim St" at bounding box center [223, 141] width 128 height 10
drag, startPoint x: 209, startPoint y: 139, endPoint x: 77, endPoint y: 142, distance: 131.7
click at [77, 142] on div "Location 17300 East Jahant Rd - Quarry 7/11 Materials - Chico - Quarry 7/11 Mat…" at bounding box center [223, 143] width 412 height 16
type input "1053 Northside Dr"
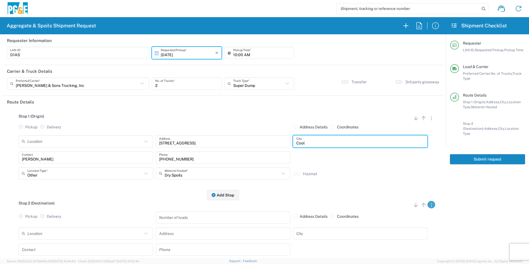
type input "Cool"
click at [431, 207] on svg-icon "button" at bounding box center [431, 205] width 1 height 8
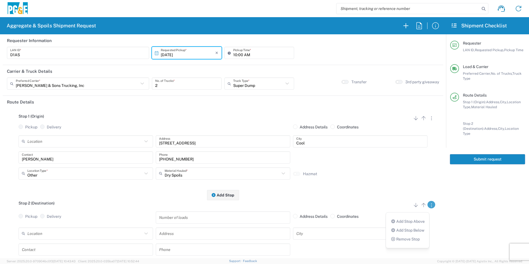
click at [406, 238] on link "Remove Stop" at bounding box center [404, 239] width 29 height 4
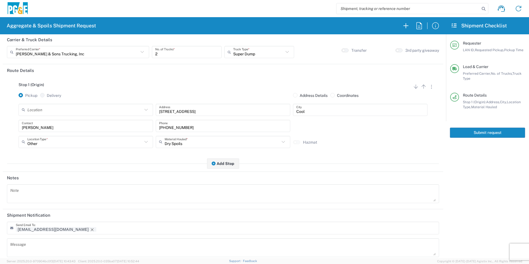
scroll to position [68, 0]
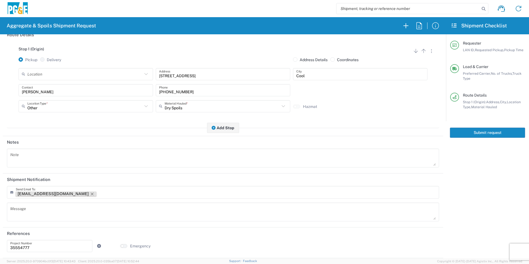
click at [90, 193] on icon "Remove tag" at bounding box center [92, 194] width 4 height 4
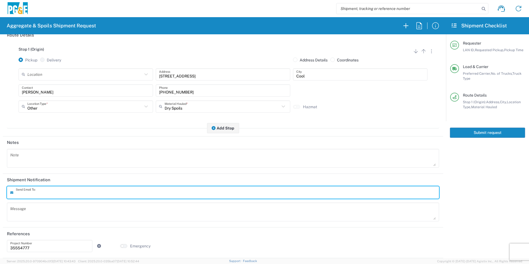
scroll to position [67, 0]
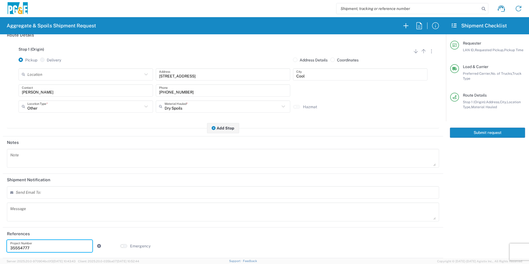
drag, startPoint x: 37, startPoint y: 246, endPoint x: 0, endPoint y: 238, distance: 37.3
click at [0, 238] on html "Aggregate & Spoils Shipment Request Requester Information D1AS LAN ID * 10/06/2…" at bounding box center [264, 132] width 529 height 264
paste input "25406"
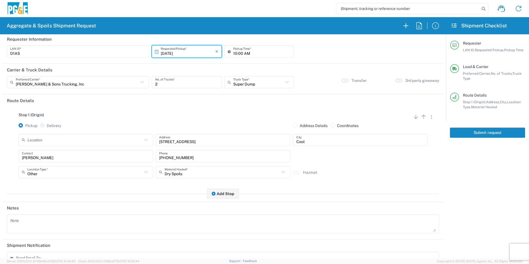
scroll to position [0, 0]
type input "35254067"
click at [490, 131] on button "Submit request" at bounding box center [487, 133] width 75 height 10
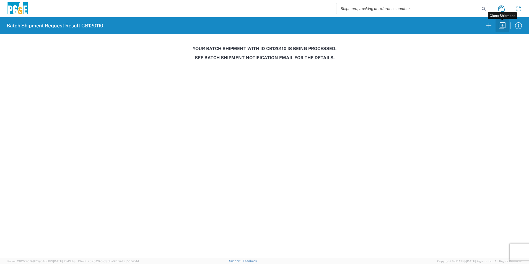
click at [500, 24] on icon "button" at bounding box center [502, 25] width 7 height 7
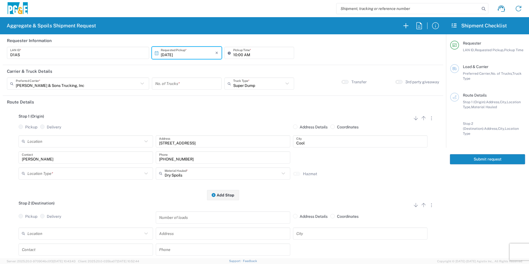
click at [166, 55] on input "[DATE]" at bounding box center [188, 53] width 55 height 10
click at [180, 87] on span "7" at bounding box center [178, 88] width 8 height 8
type input "[DATE]"
click at [178, 82] on input "number" at bounding box center [186, 84] width 63 height 10
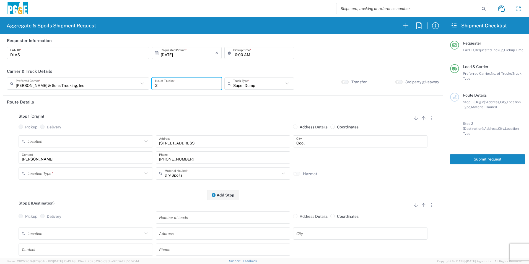
type input "2"
click at [234, 54] on input "10:00 AM" at bounding box center [262, 53] width 58 height 10
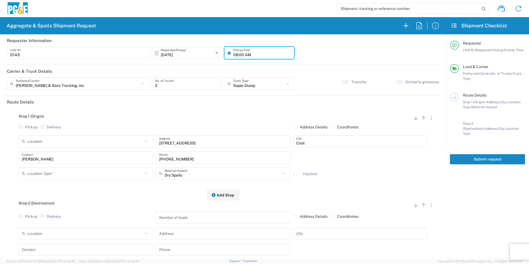
type input "08:00 AM"
click at [56, 172] on input "text" at bounding box center [84, 174] width 115 height 10
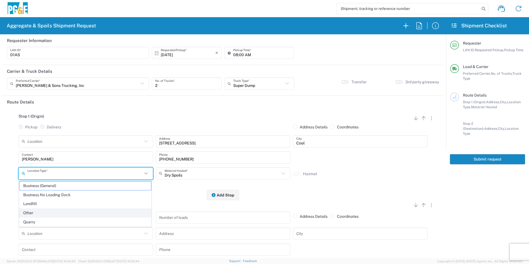
click at [39, 211] on span "Other" at bounding box center [85, 213] width 132 height 9
type input "Other"
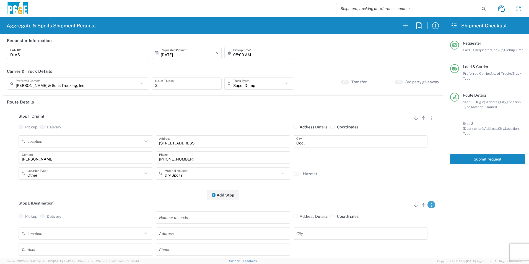
click at [428, 205] on button "button" at bounding box center [432, 204] width 8 height 7
click at [404, 239] on link "Remove Stop" at bounding box center [404, 239] width 29 height 4
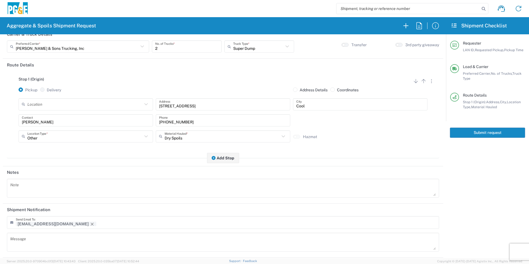
scroll to position [68, 0]
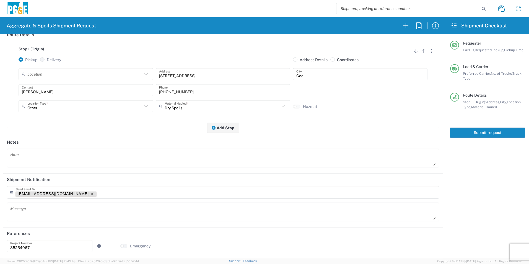
click at [90, 193] on icon "Remove tag" at bounding box center [92, 194] width 4 height 4
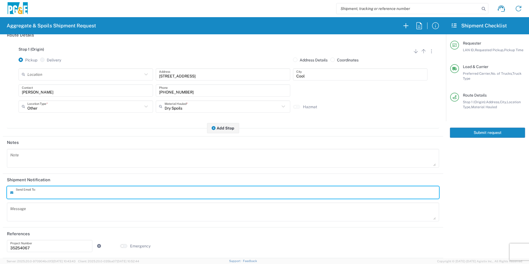
scroll to position [67, 0]
click at [506, 135] on button "Submit request" at bounding box center [487, 133] width 75 height 10
